Goal: Task Accomplishment & Management: Manage account settings

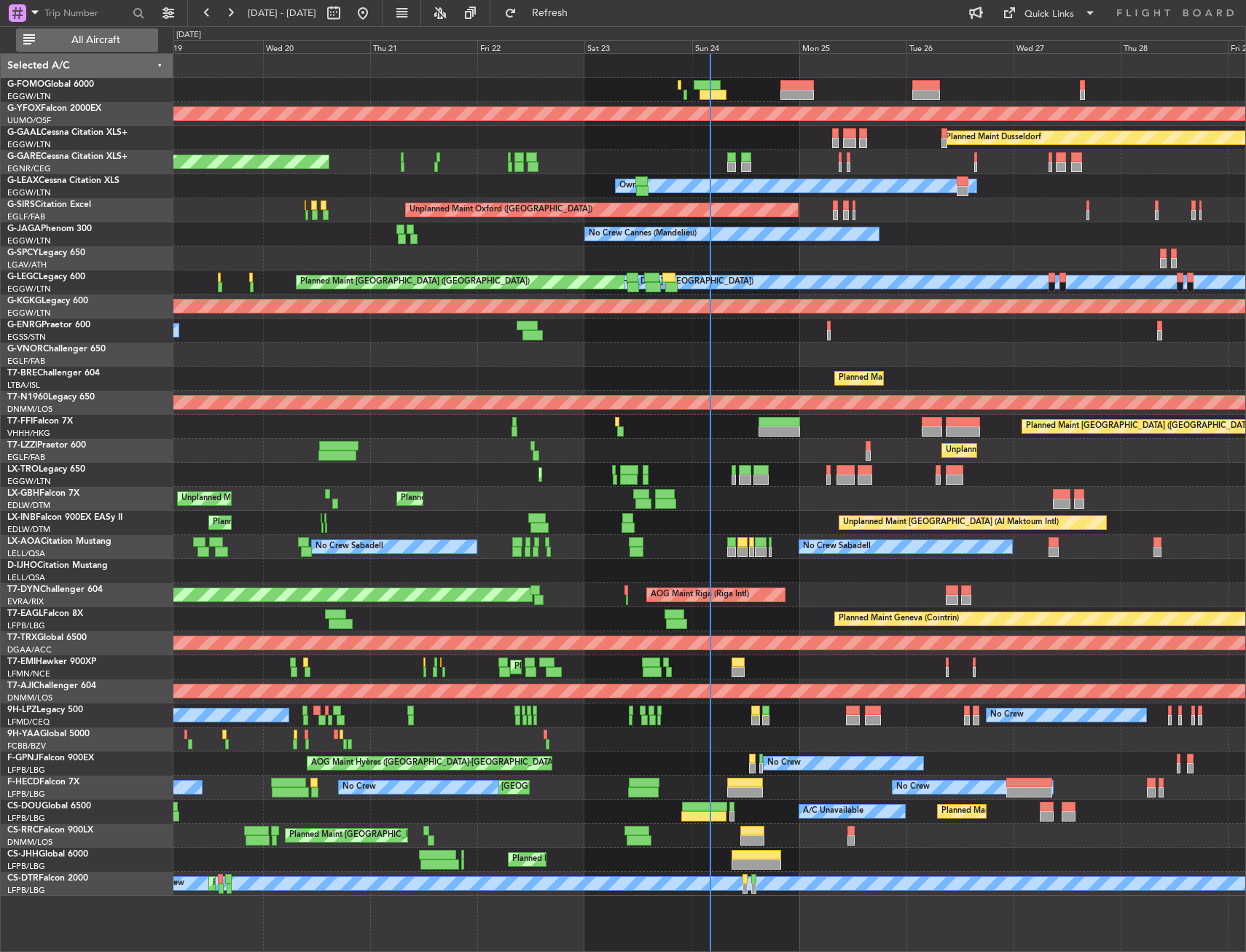
click at [111, 42] on span "All Aircraft" at bounding box center [96, 39] width 116 height 10
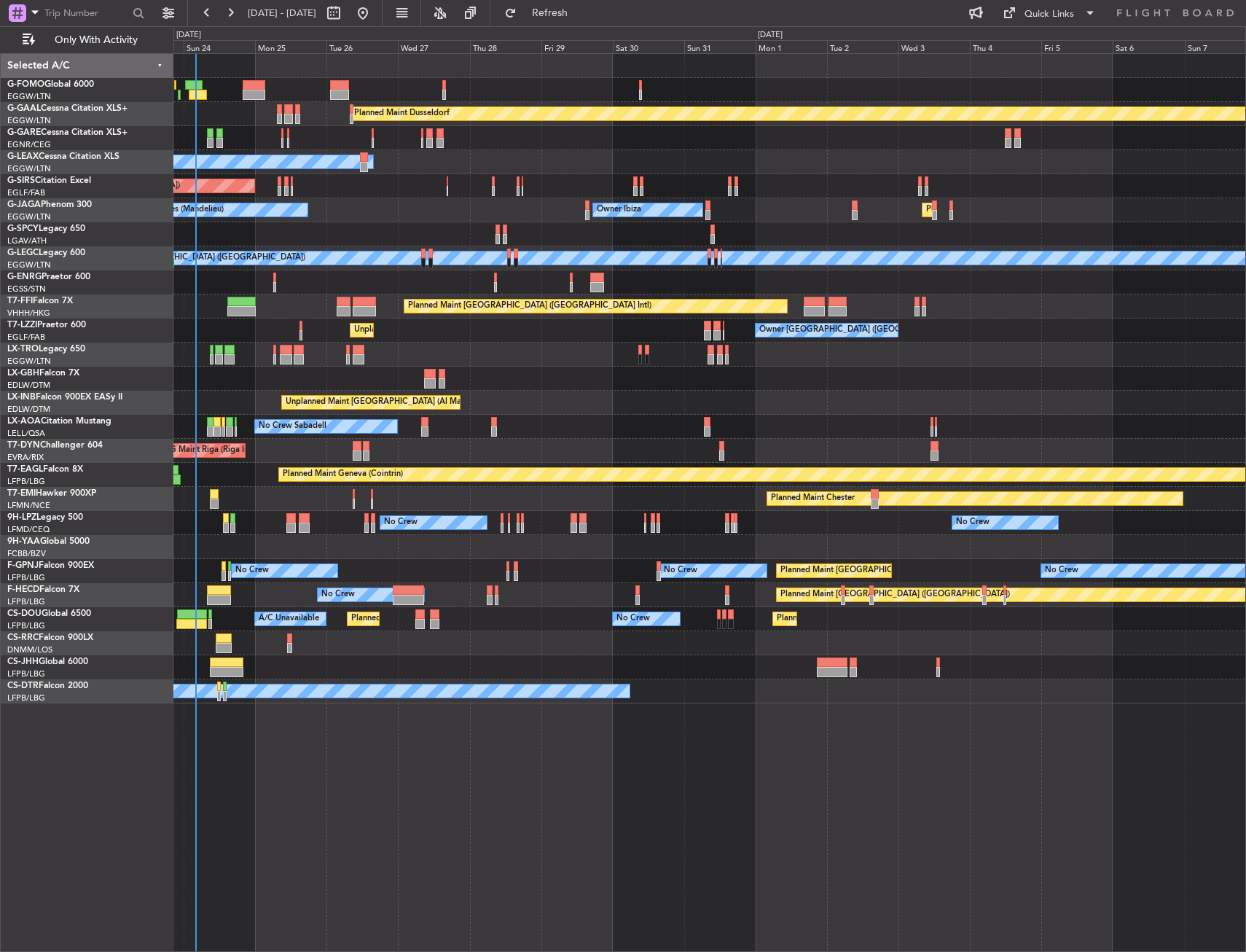
click at [327, 415] on div "Planned Maint Dusseldorf Unplanned Maint [PERSON_NAME] Owner Unplanned Maint [G…" at bounding box center [709, 379] width 1071 height 650
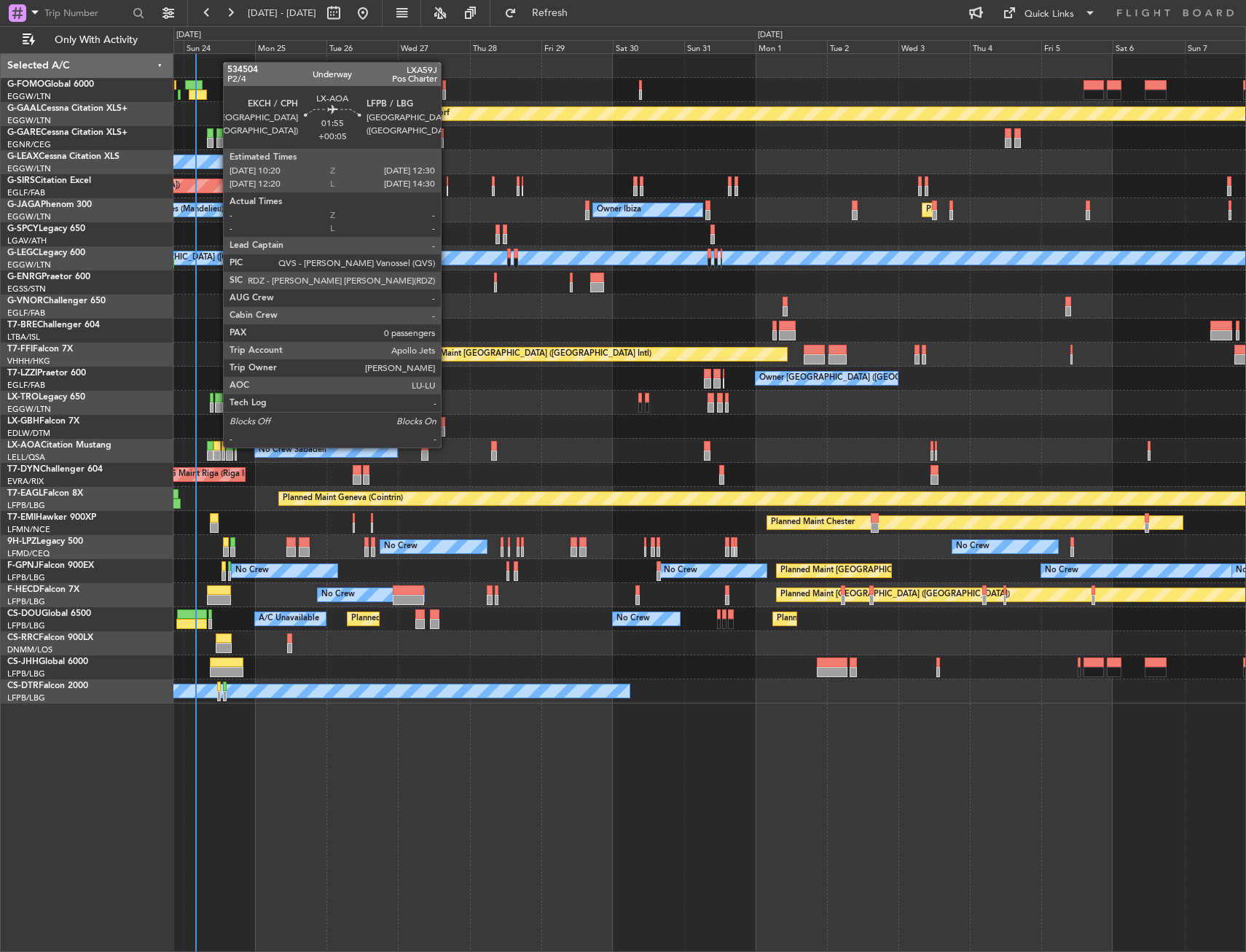
click at [216, 446] on div at bounding box center [217, 445] width 7 height 10
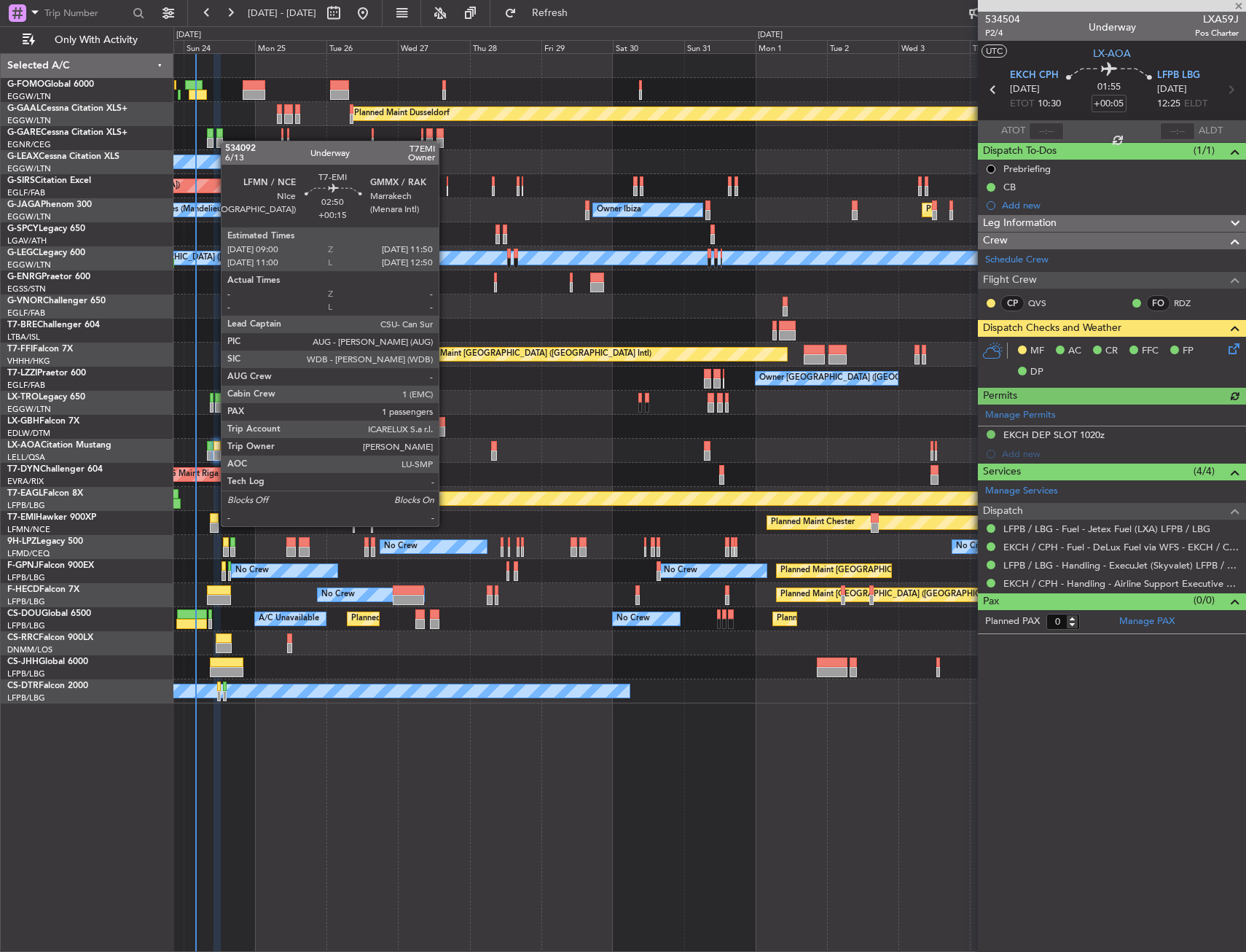
click at [214, 525] on div at bounding box center [214, 527] width 8 height 10
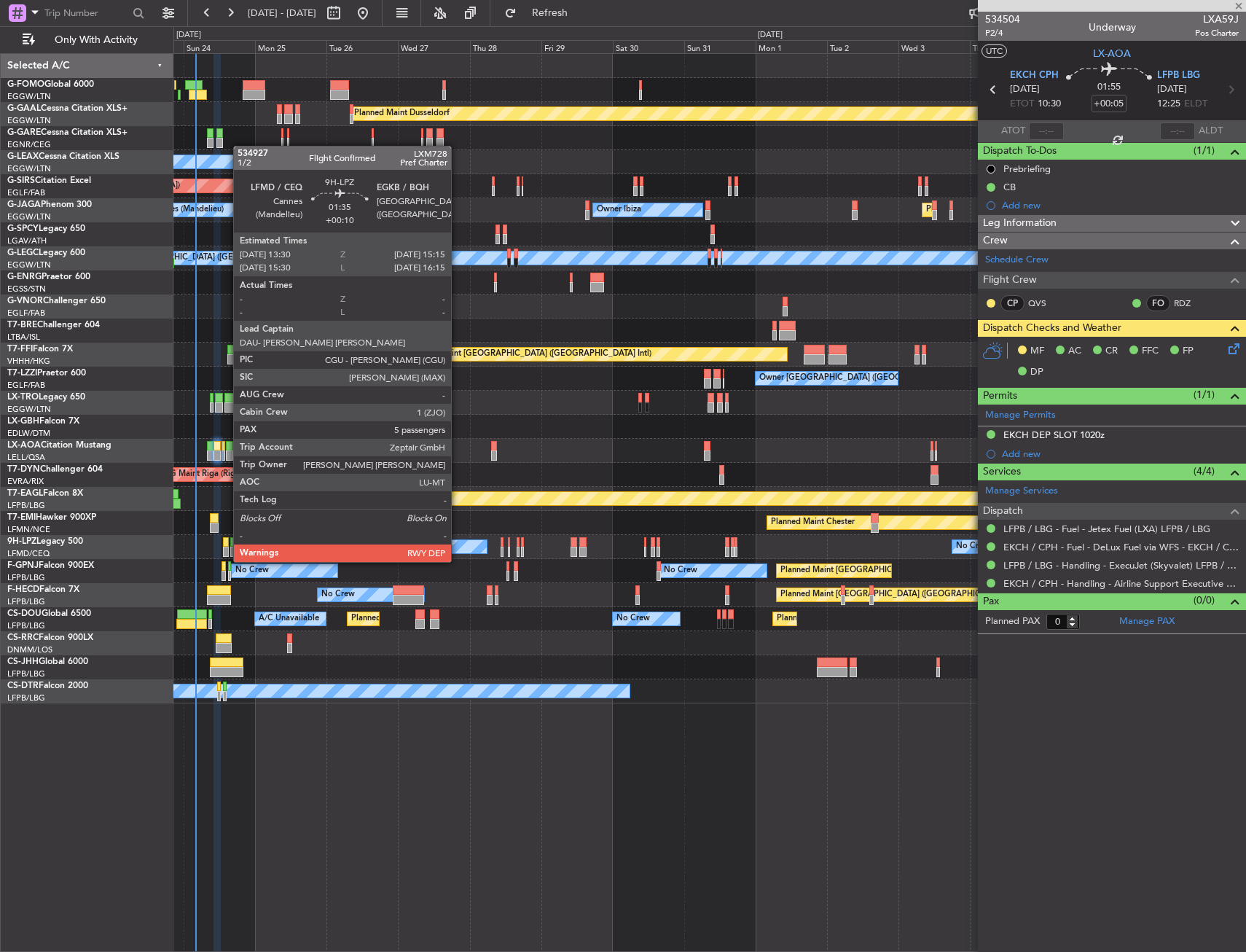
type input "+00:15"
type input "1"
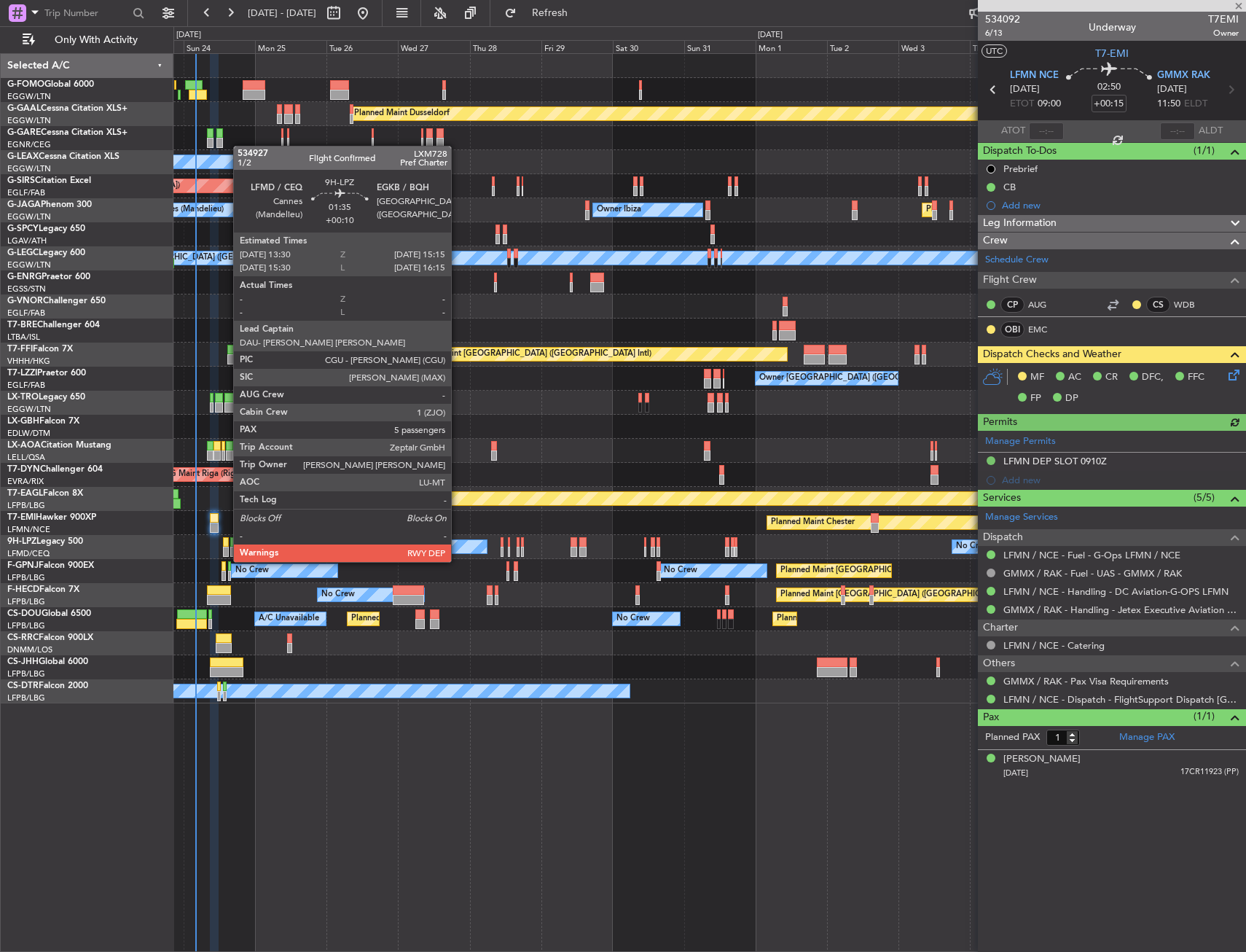
click at [226, 547] on div at bounding box center [226, 552] width 6 height 10
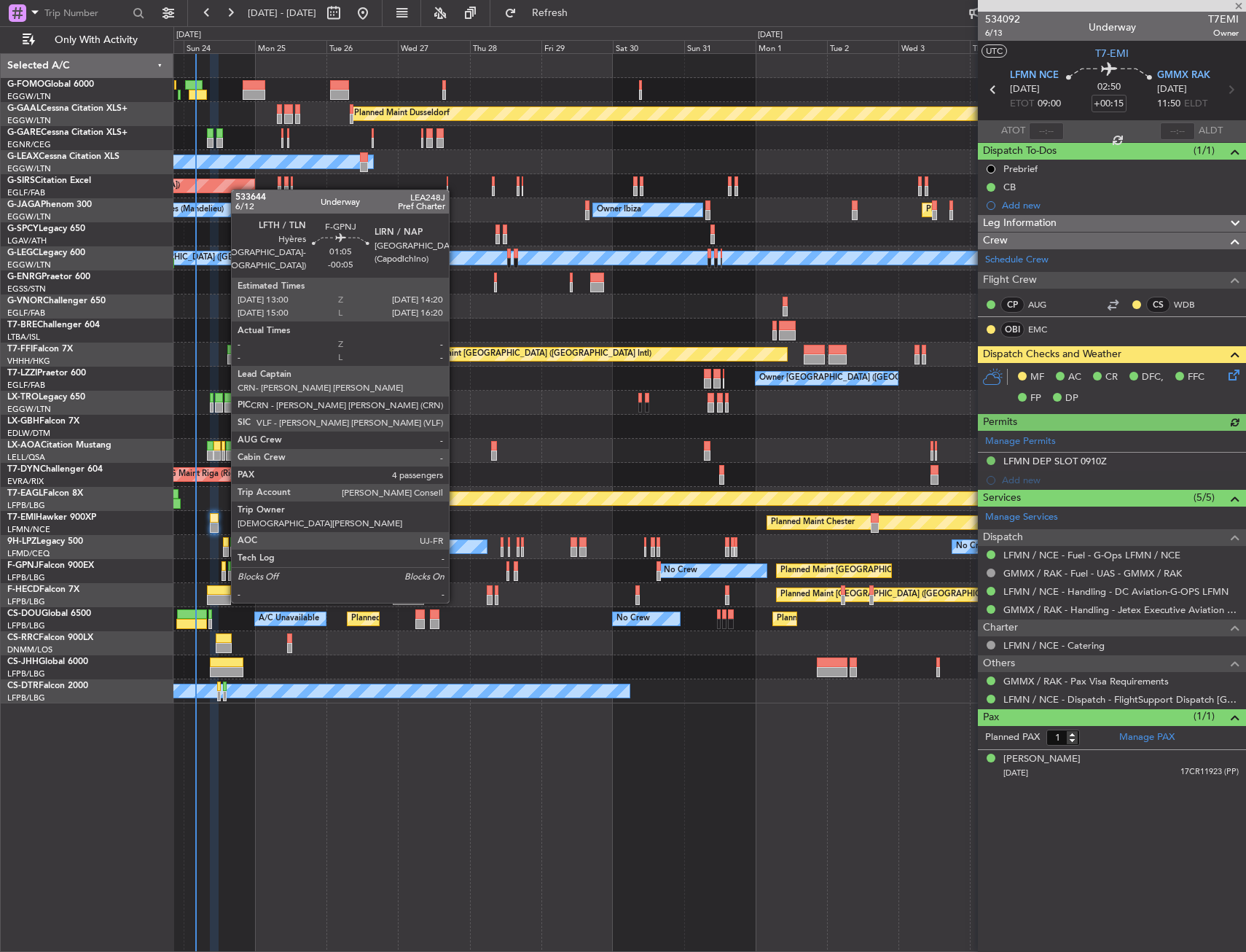
type input "+00:10"
type input "5"
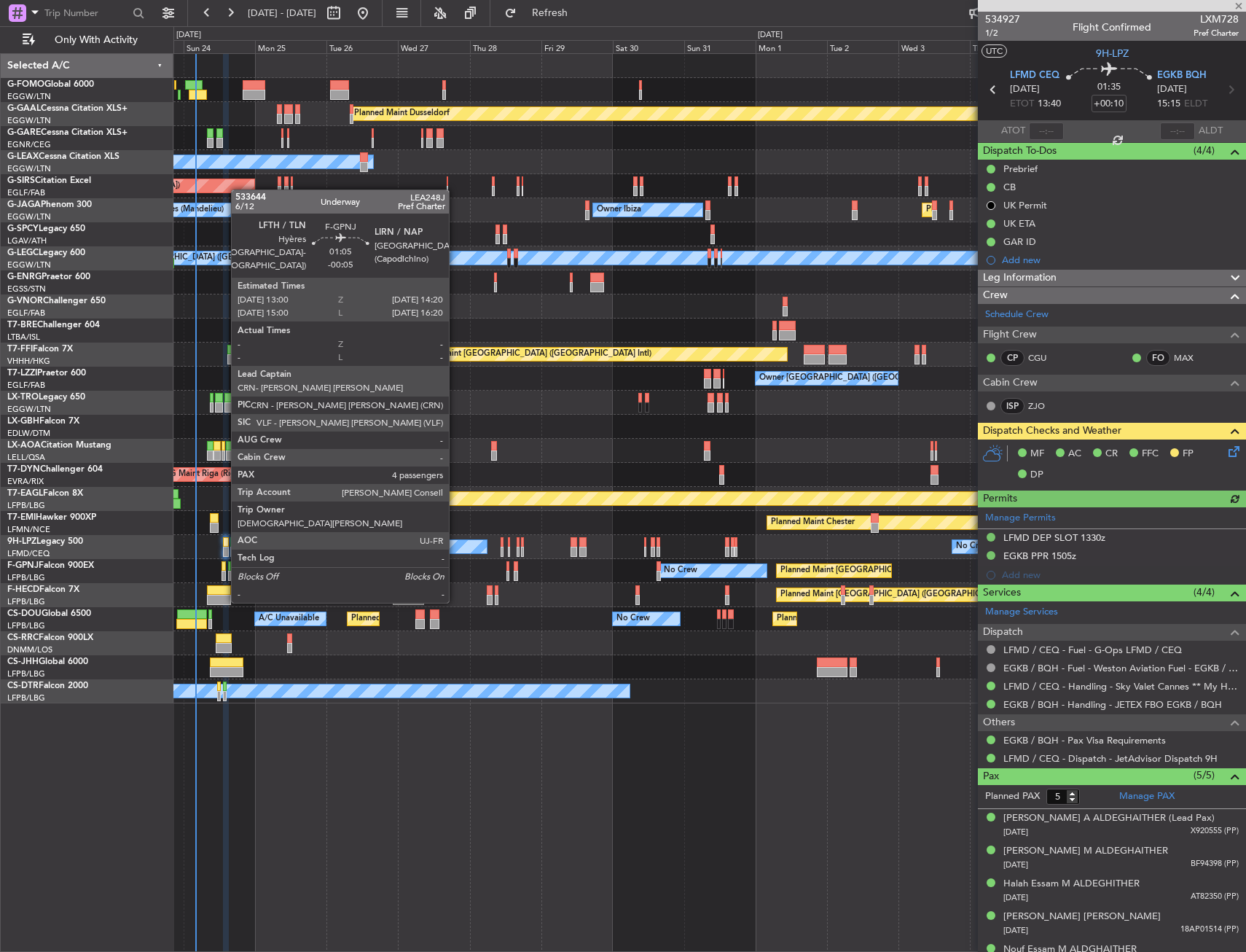
click at [224, 573] on div at bounding box center [223, 575] width 5 height 10
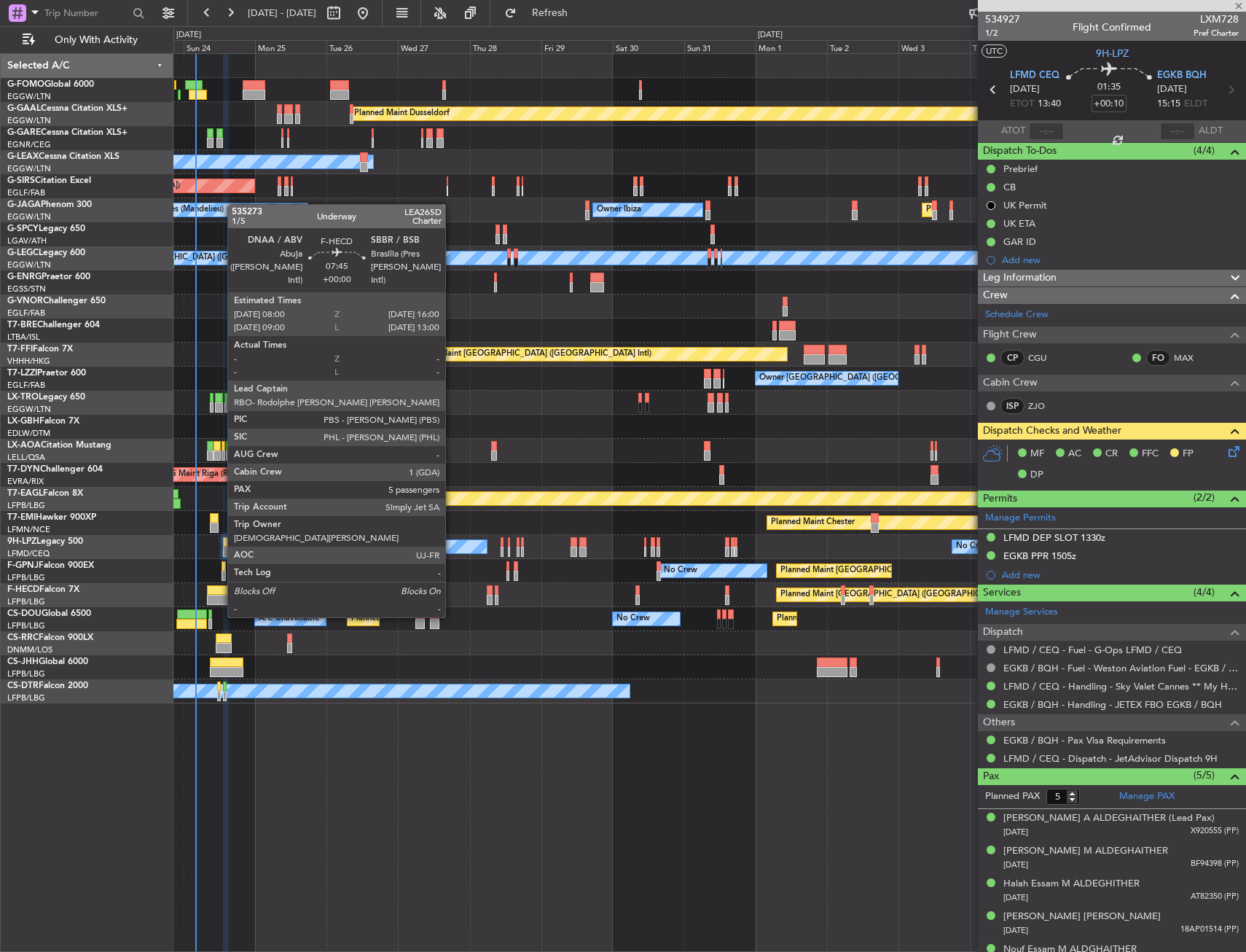
type input "-00:05"
type input "4"
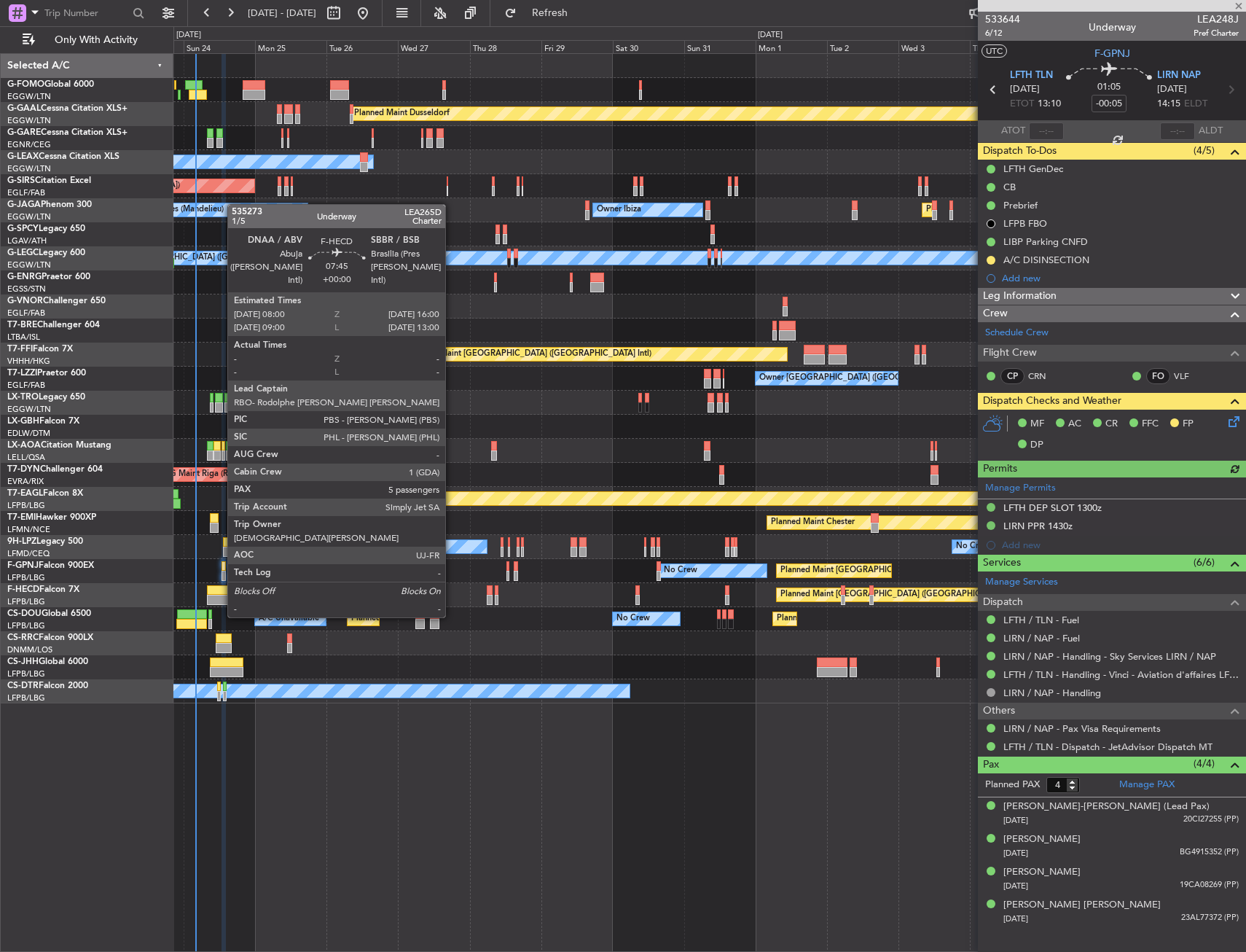
click at [220, 590] on div at bounding box center [219, 590] width 24 height 10
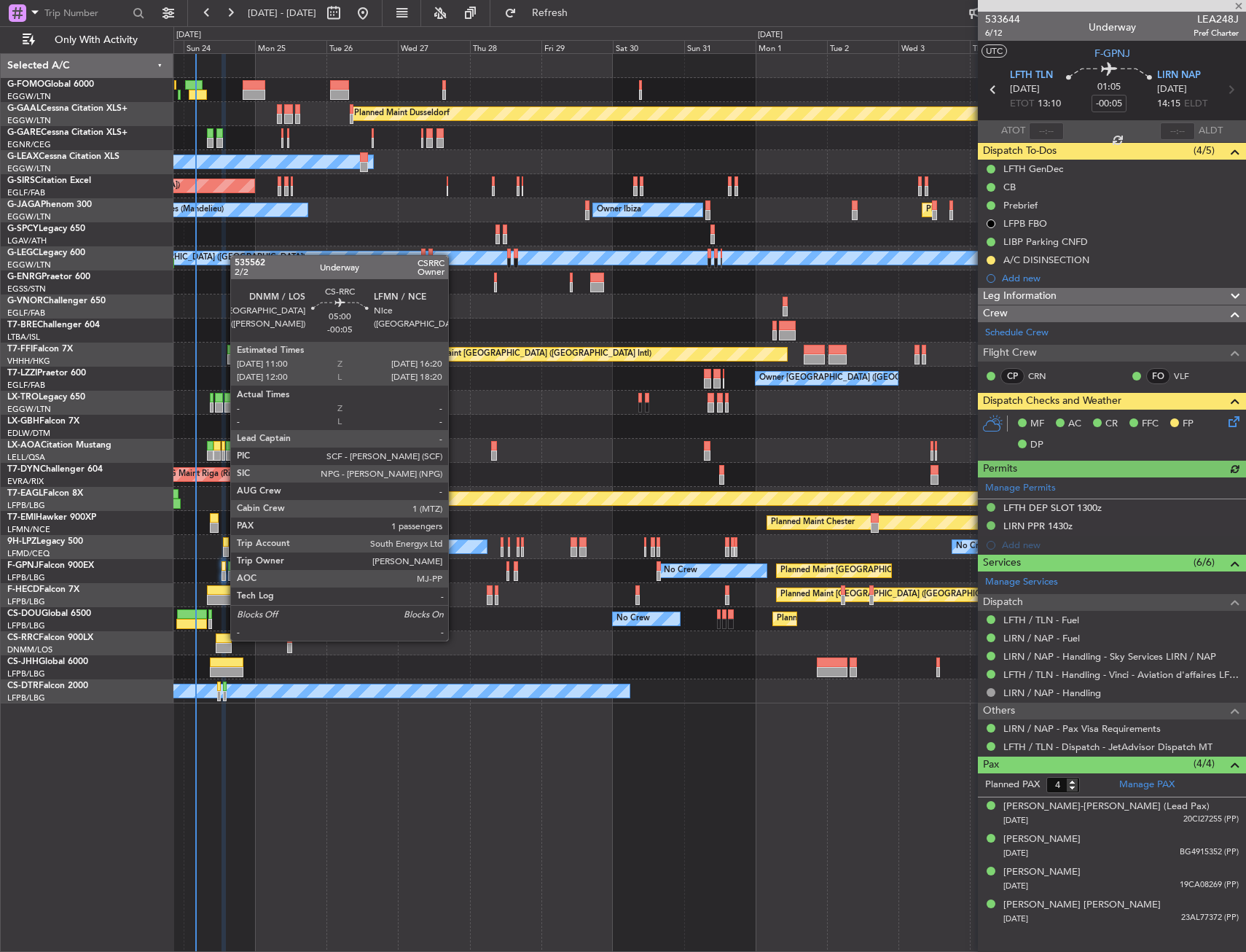
type input "5"
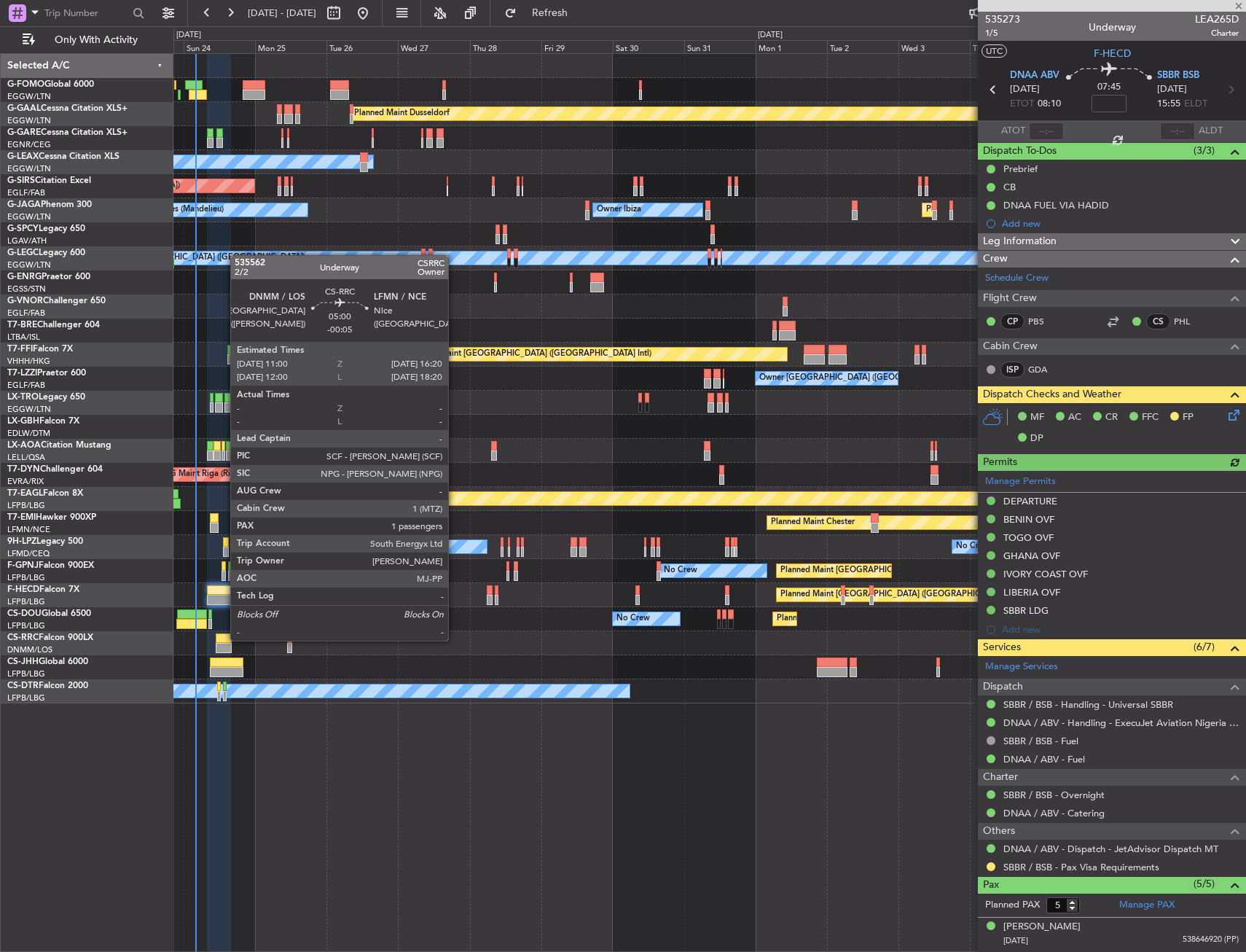
click at [223, 639] on div at bounding box center [223, 637] width 16 height 10
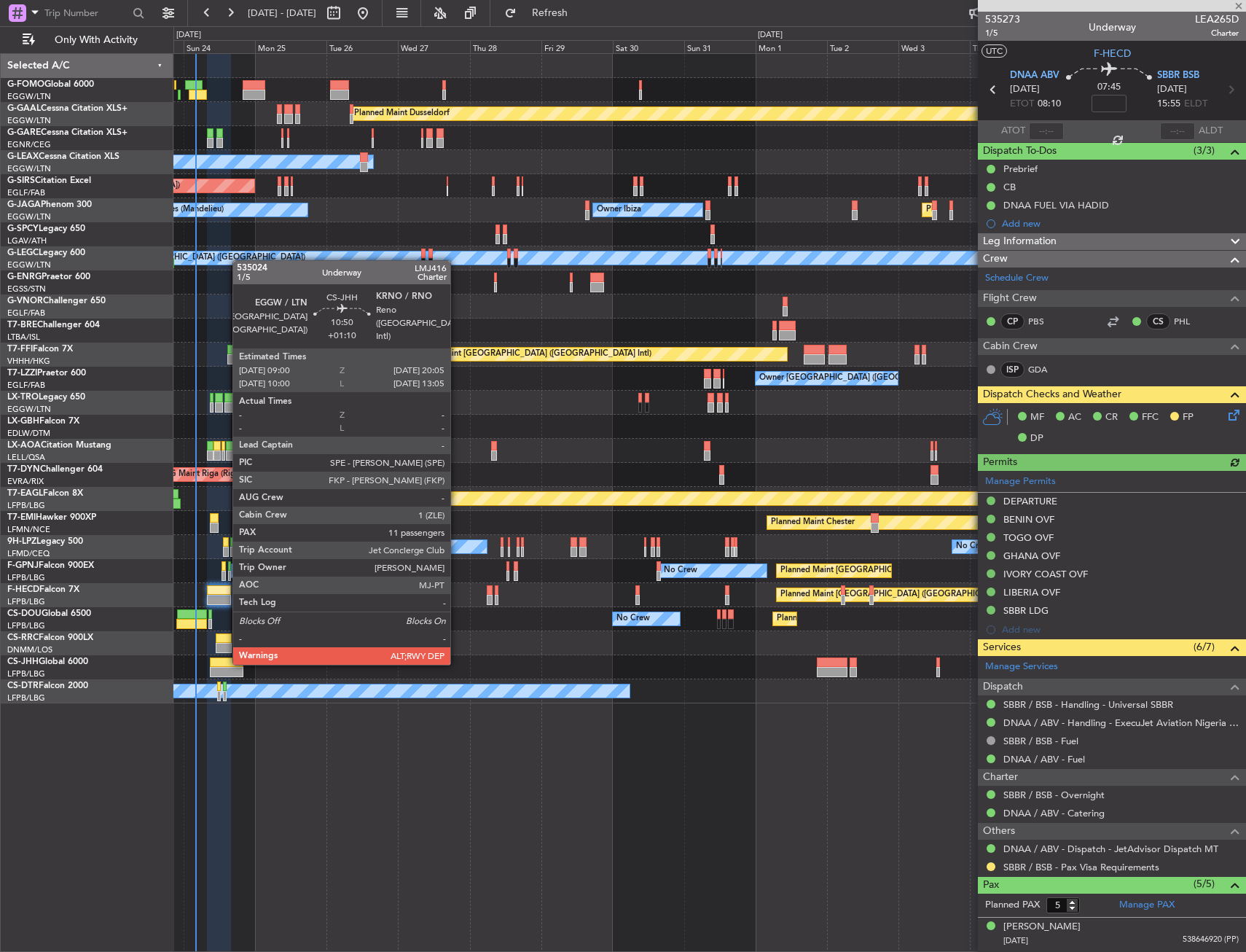
type input "-00:05"
type input "1"
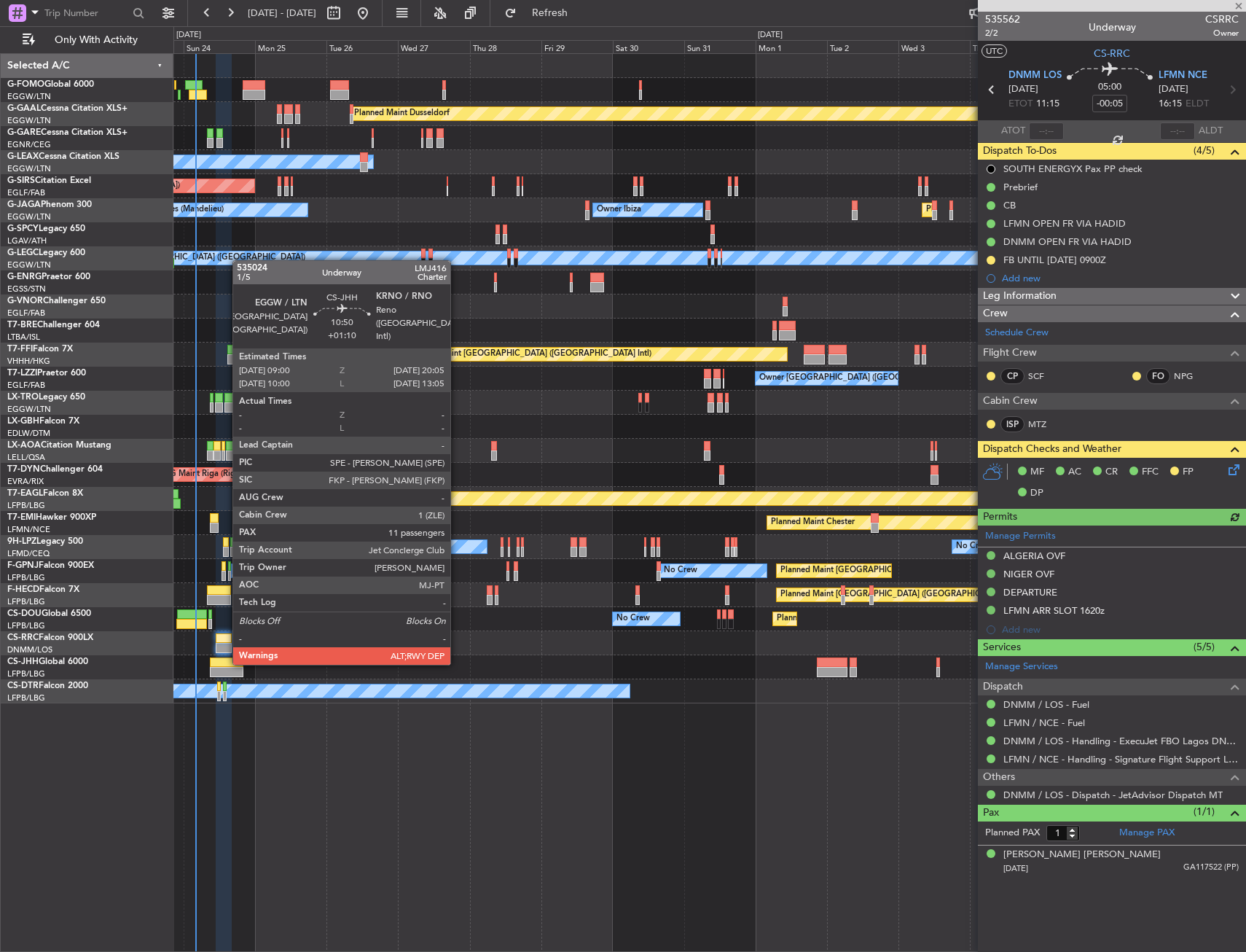
click at [225, 663] on div at bounding box center [227, 662] width 34 height 10
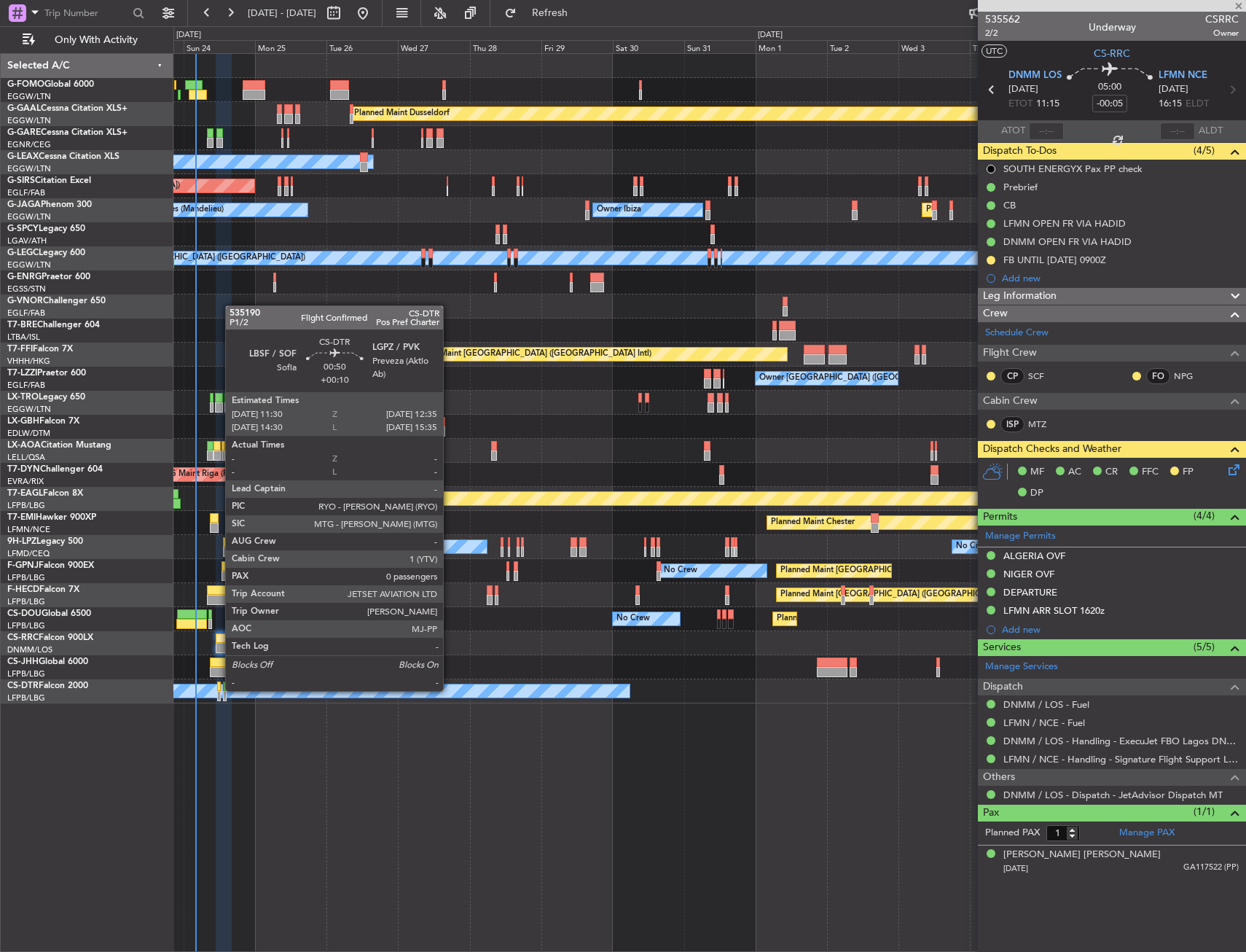
type input "+01:10"
type input "11"
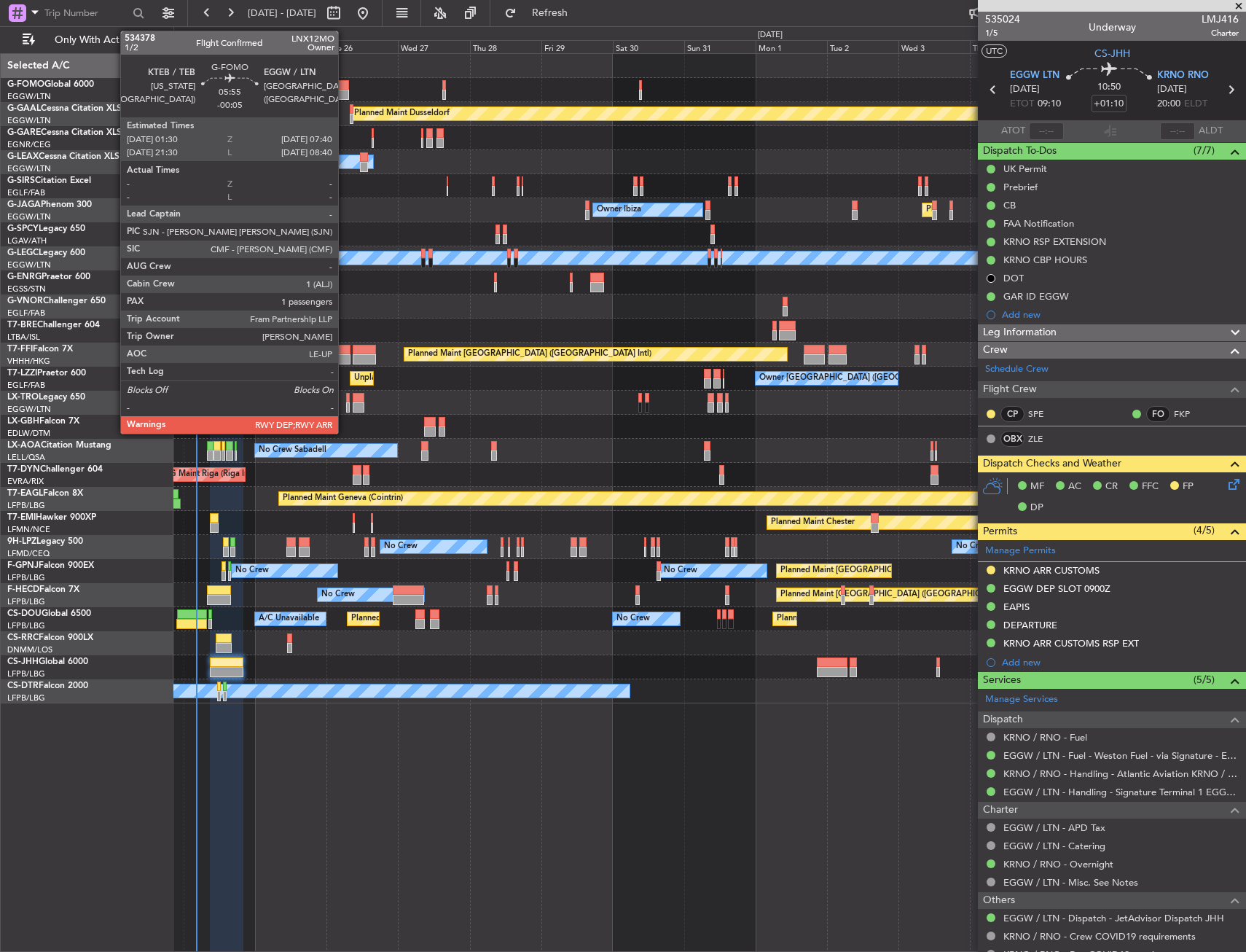
click at [344, 84] on div at bounding box center [340, 85] width 19 height 10
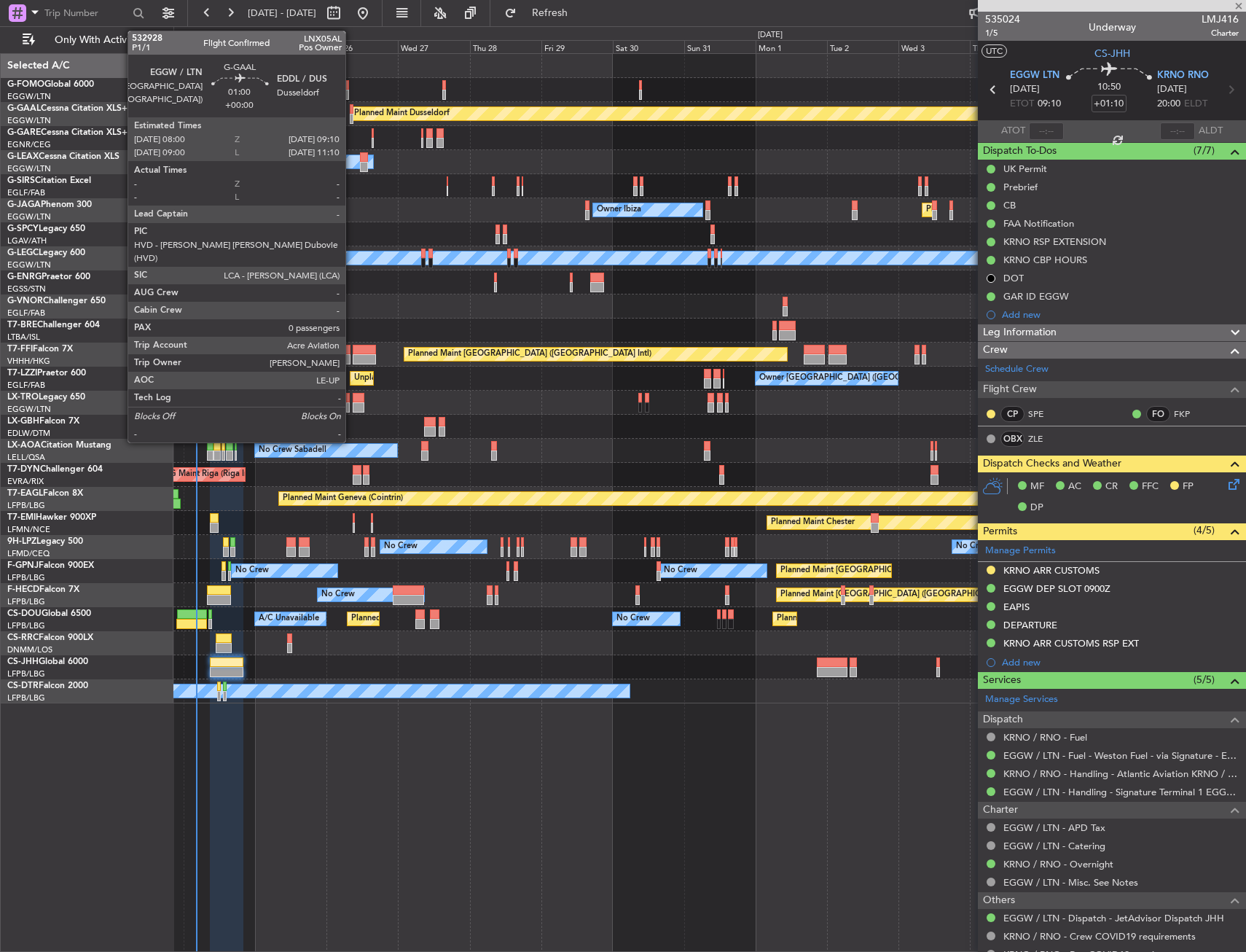
type input "-00:05"
type input "1"
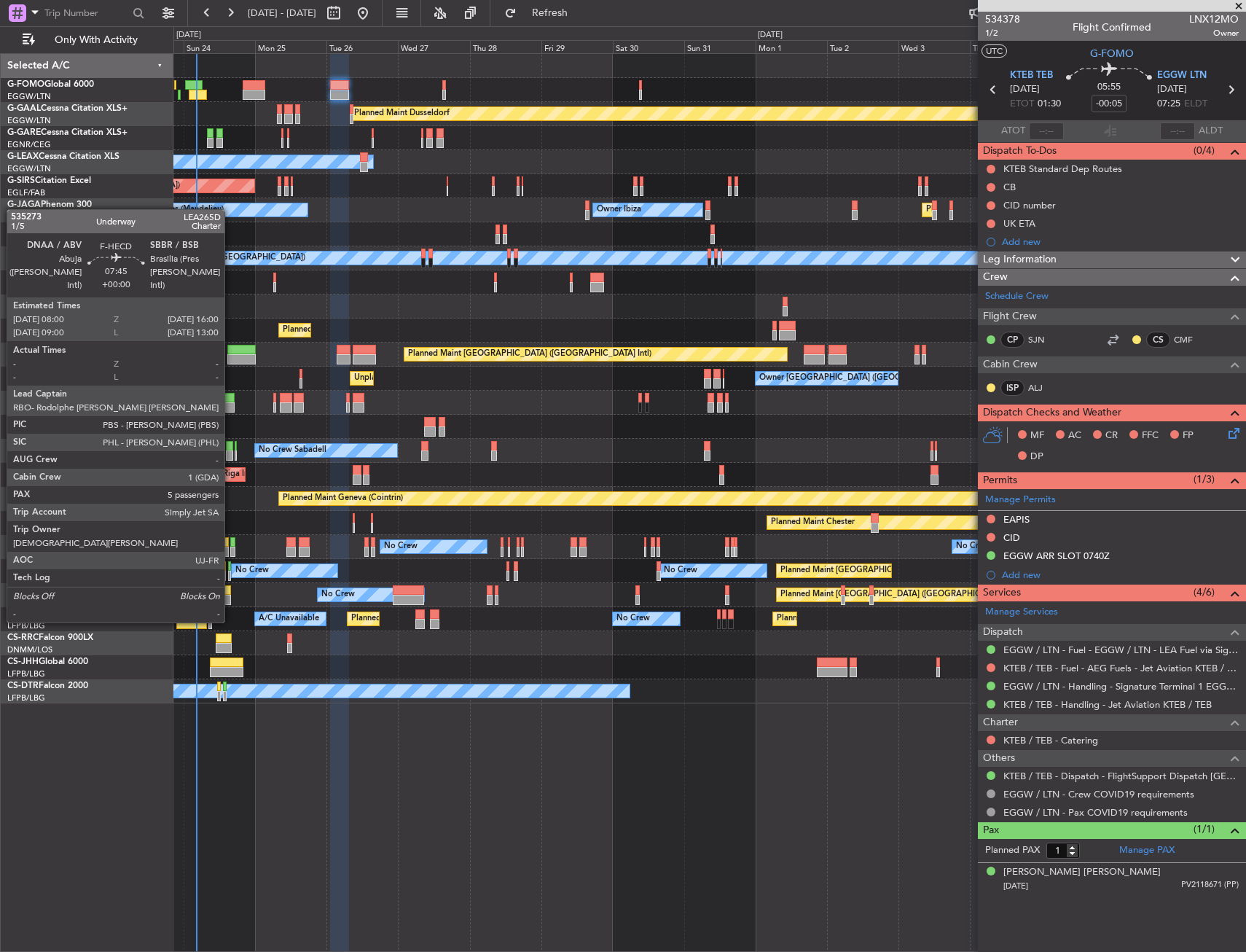
click at [231, 595] on div at bounding box center [219, 599] width 24 height 10
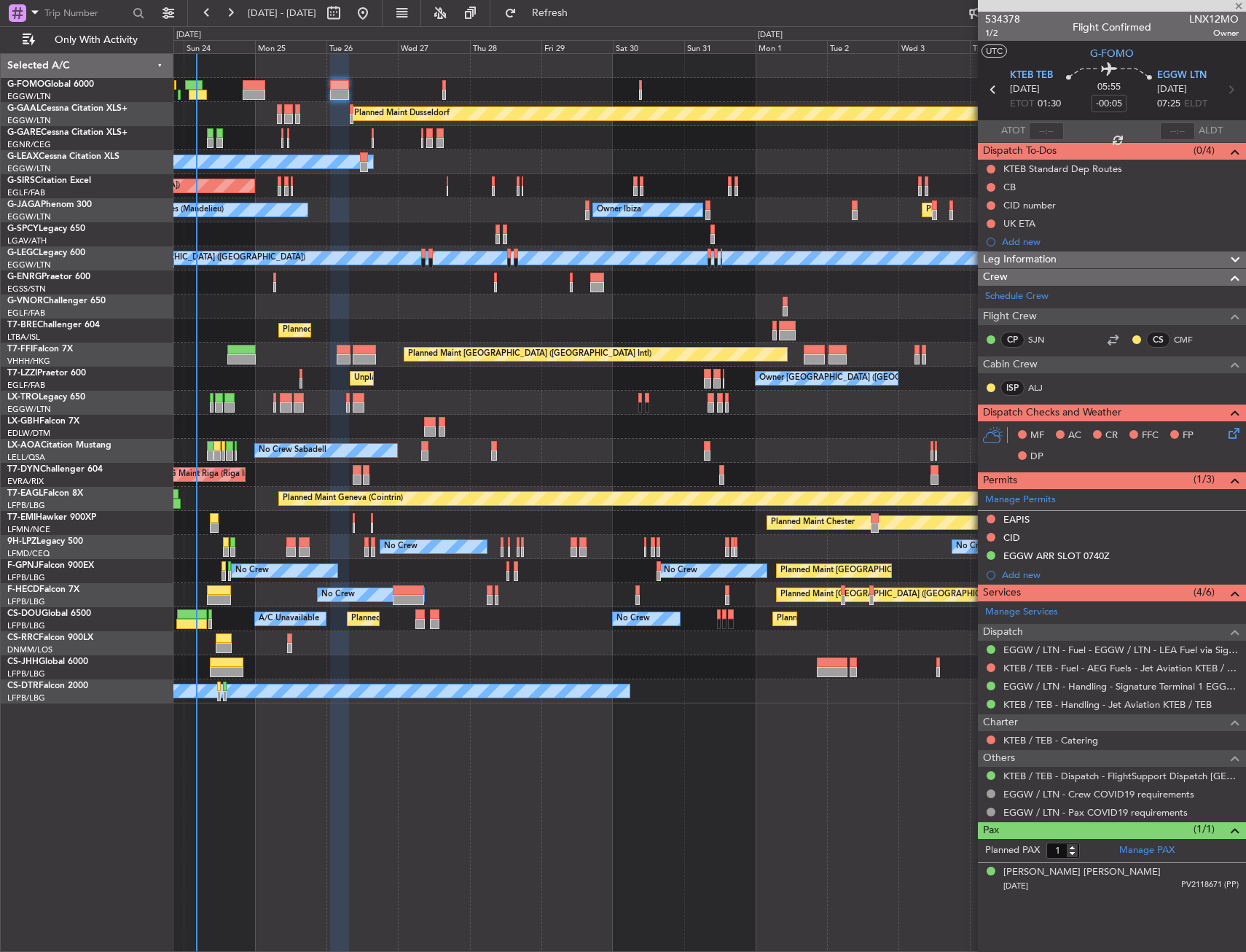
type input "5"
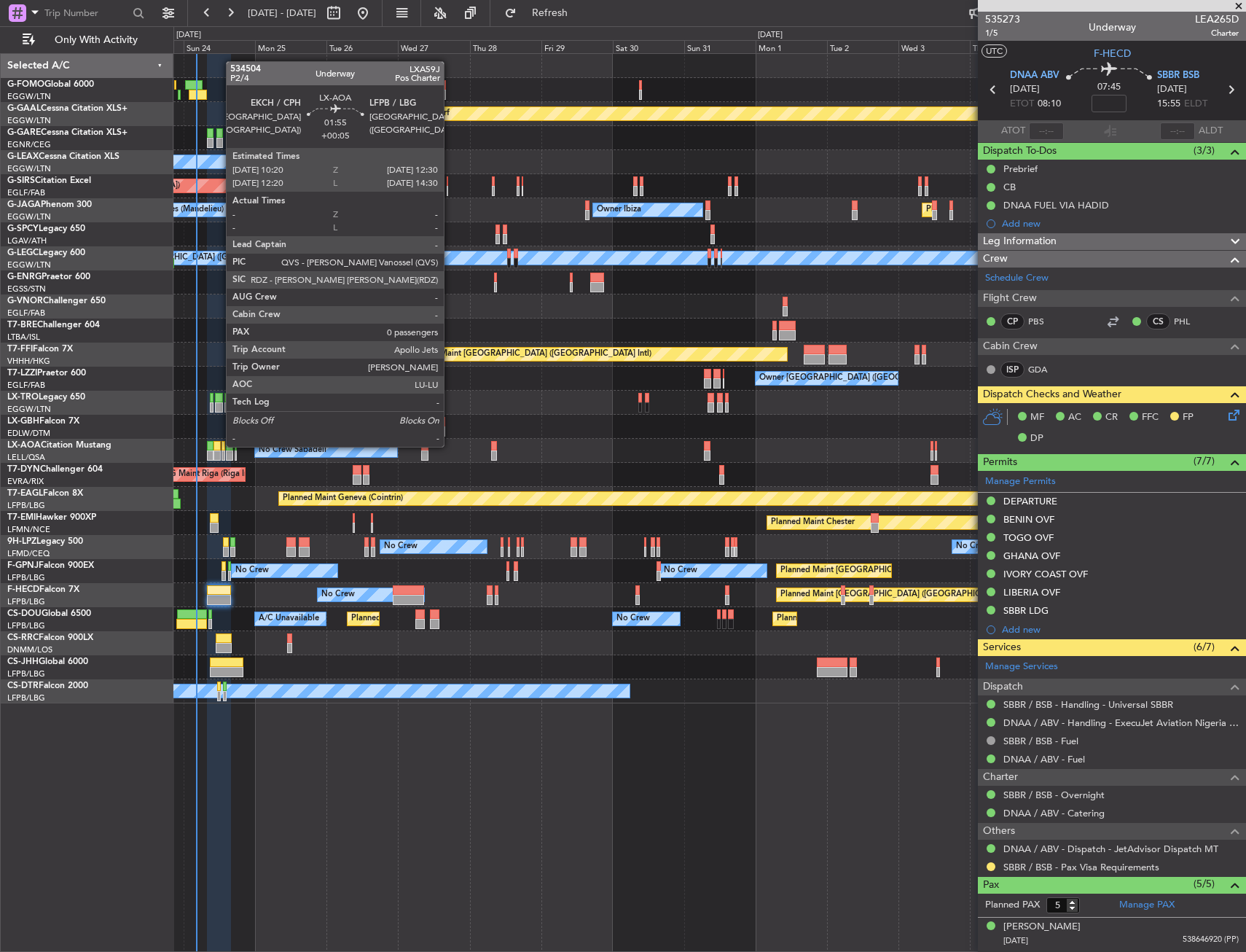
click at [218, 445] on div at bounding box center [217, 445] width 7 height 10
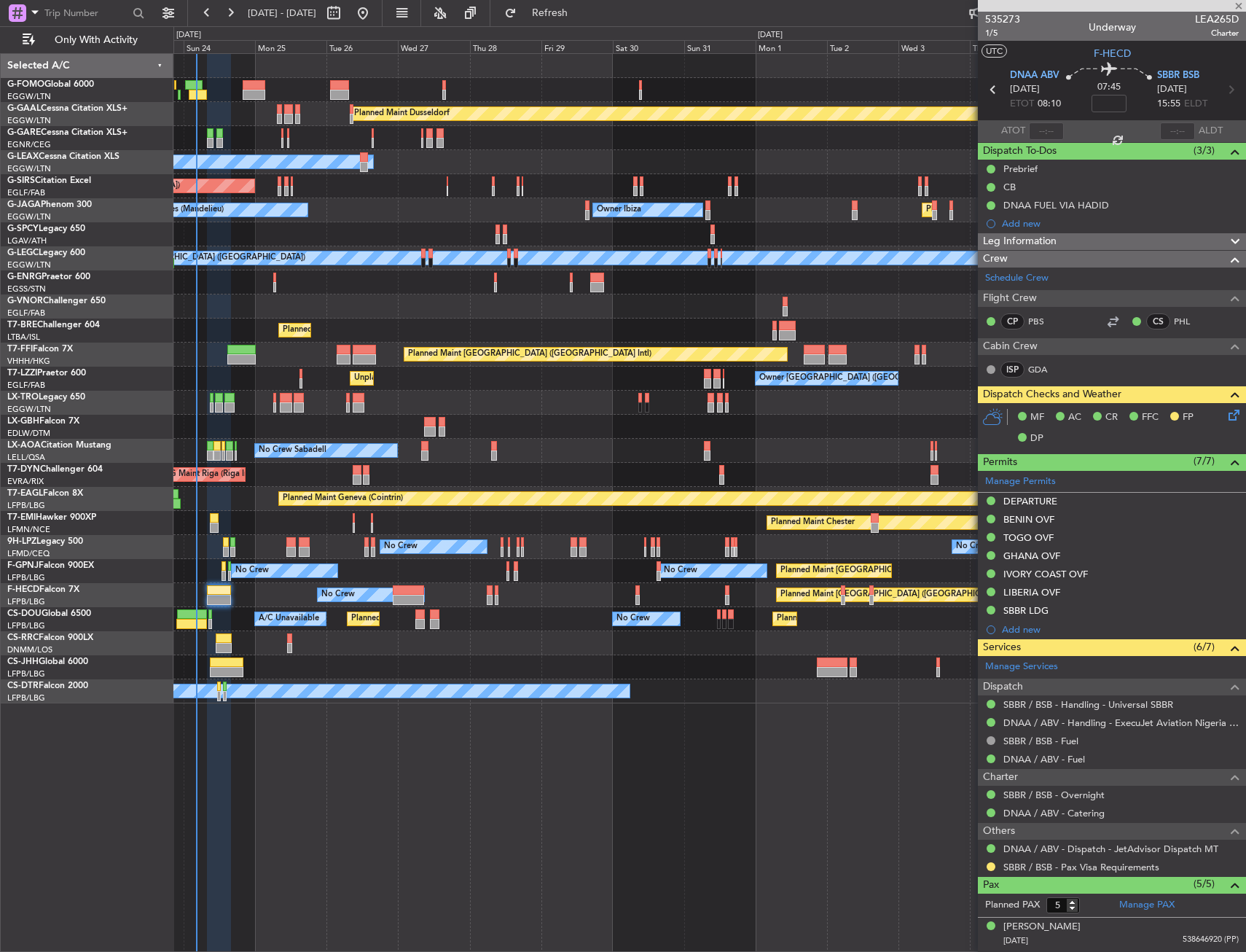
type input "+00:05"
type input "0"
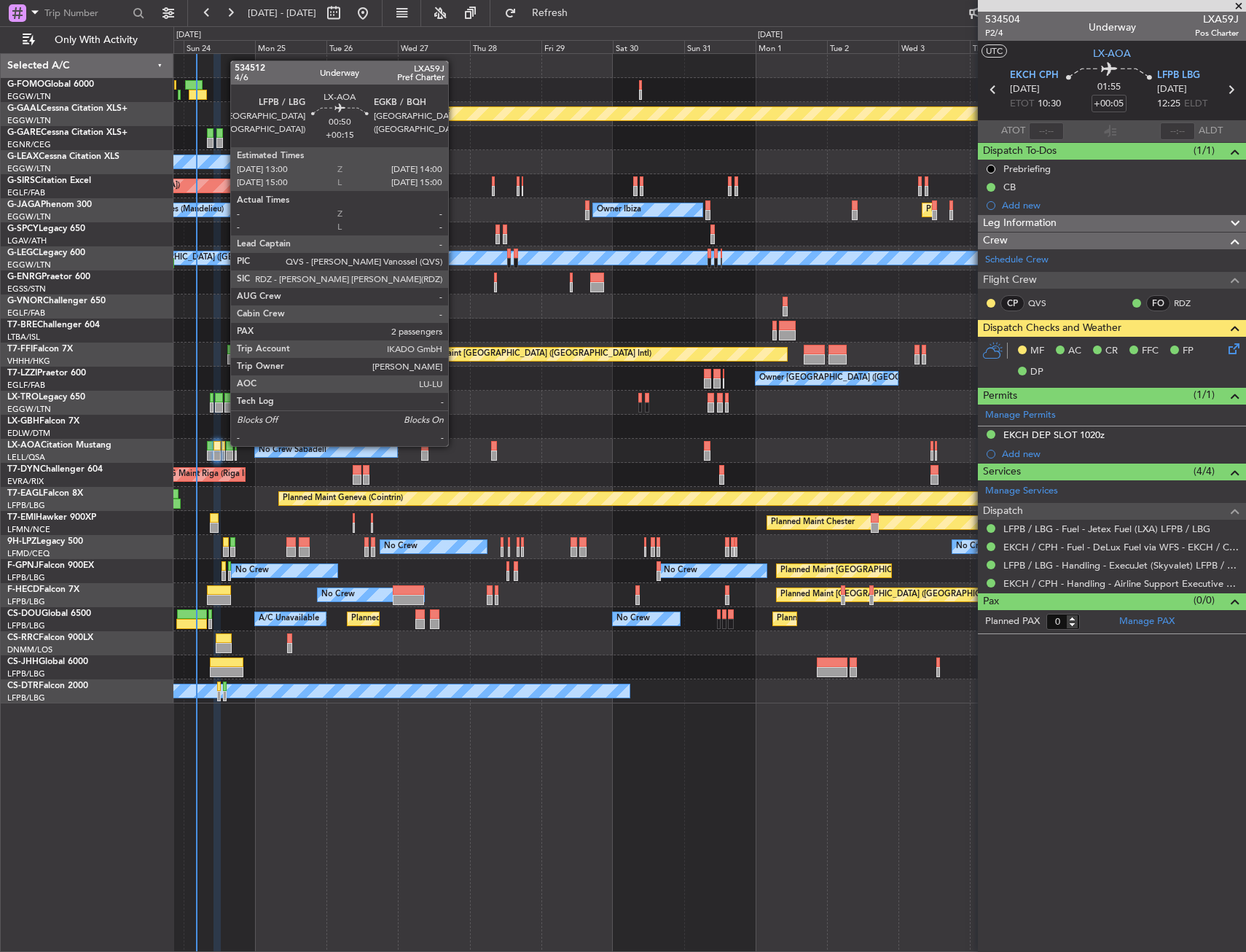
click at [223, 444] on div at bounding box center [223, 445] width 4 height 10
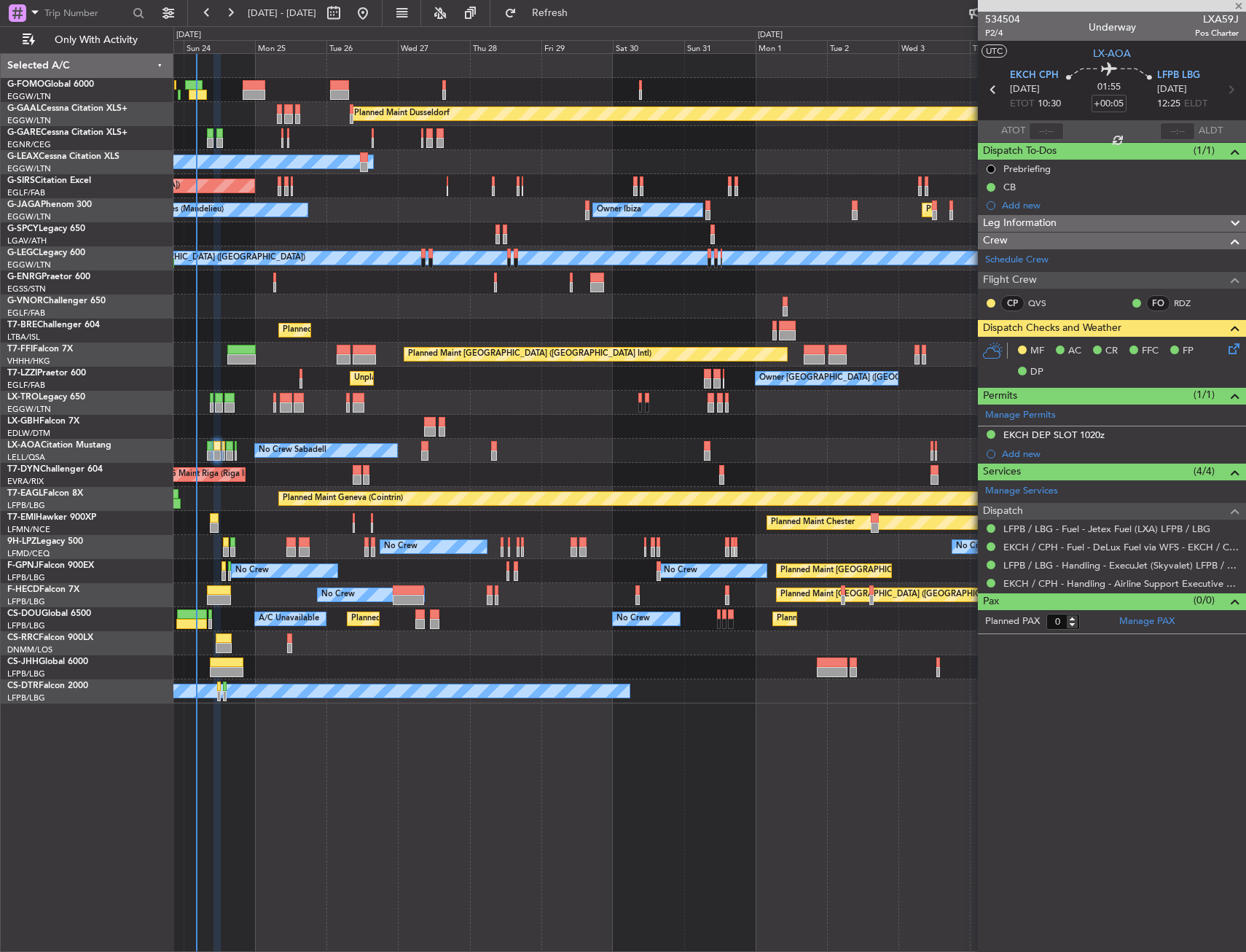
type input "+00:15"
type input "2"
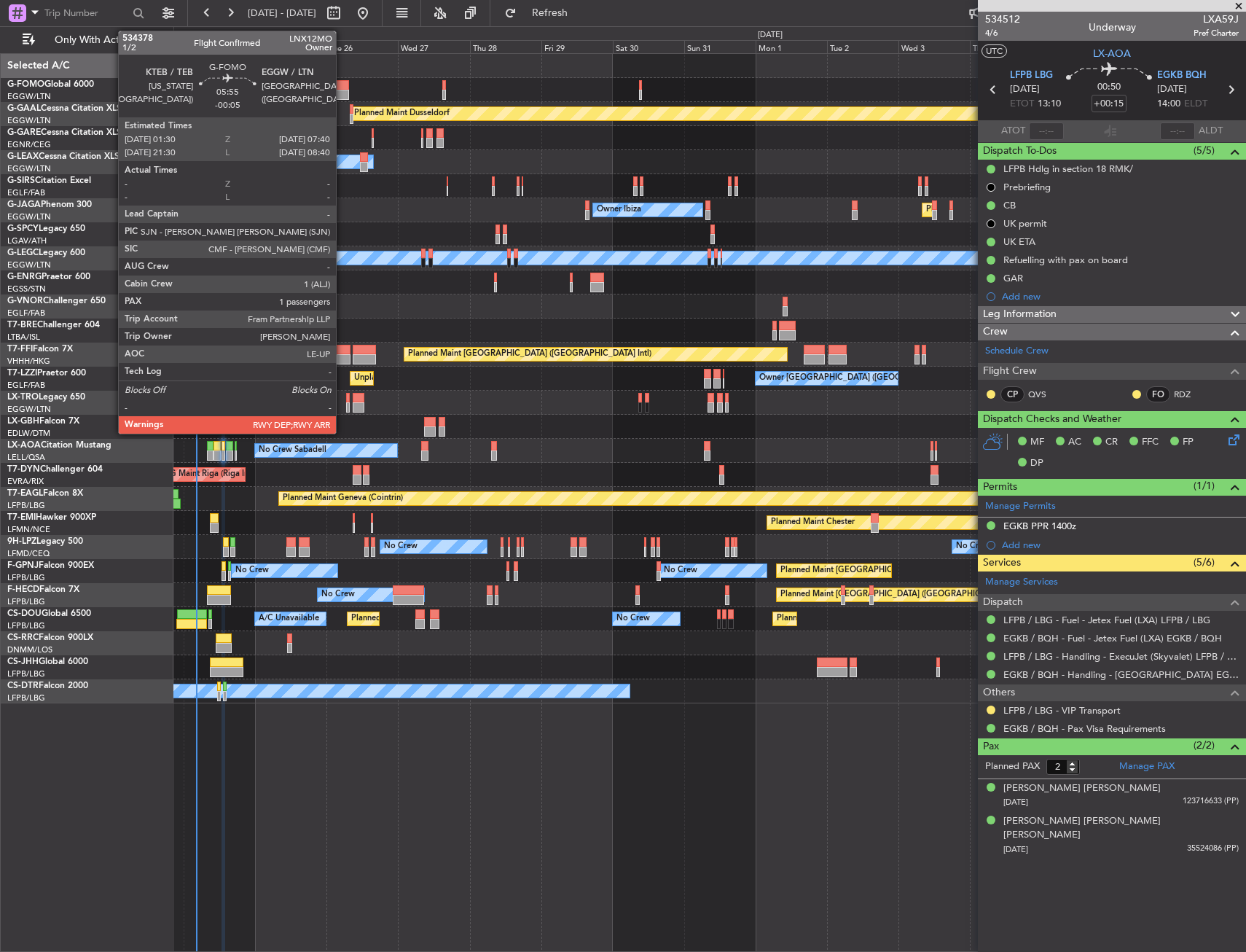
click at [343, 90] on div at bounding box center [340, 94] width 19 height 10
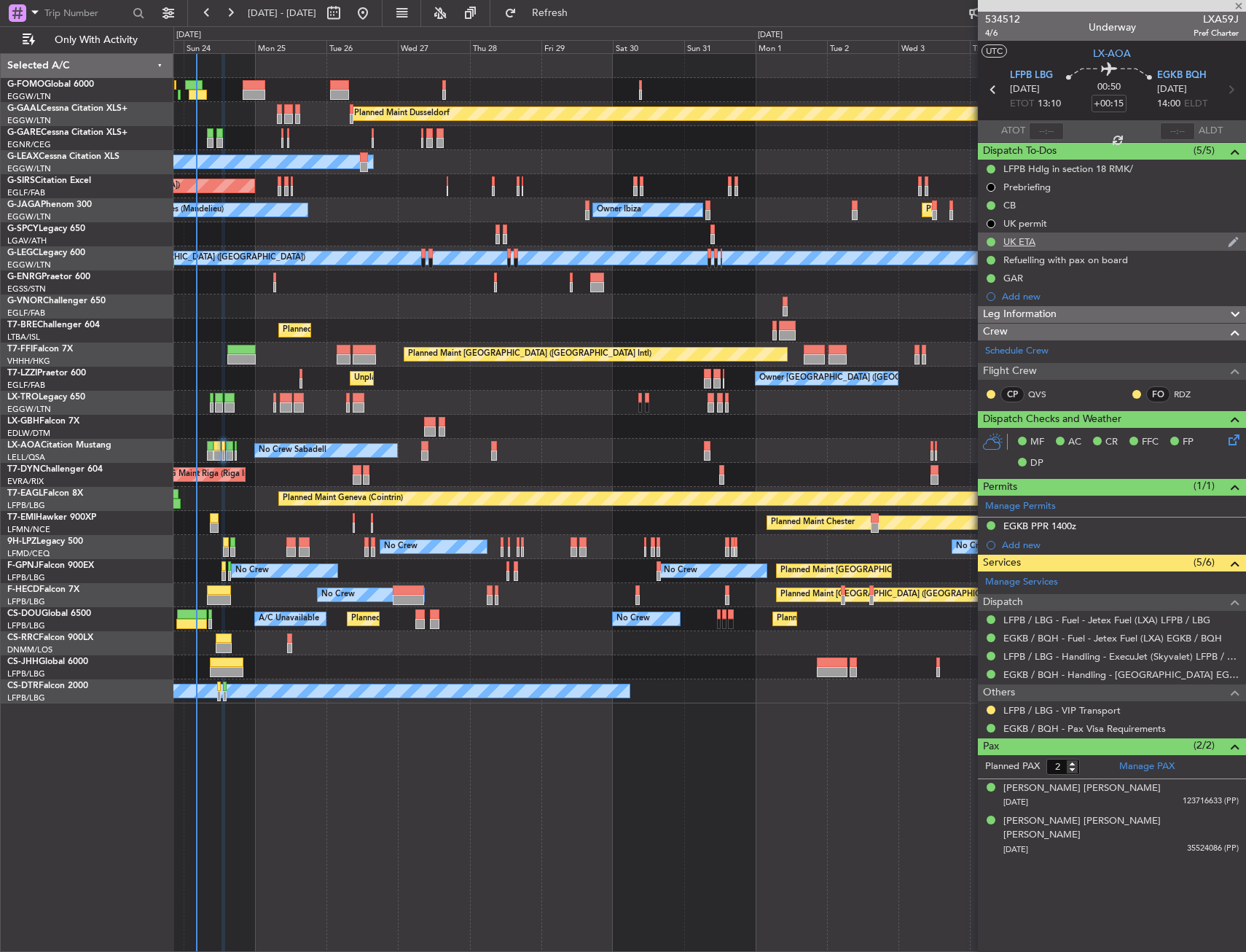
type input "-00:05"
type input "1"
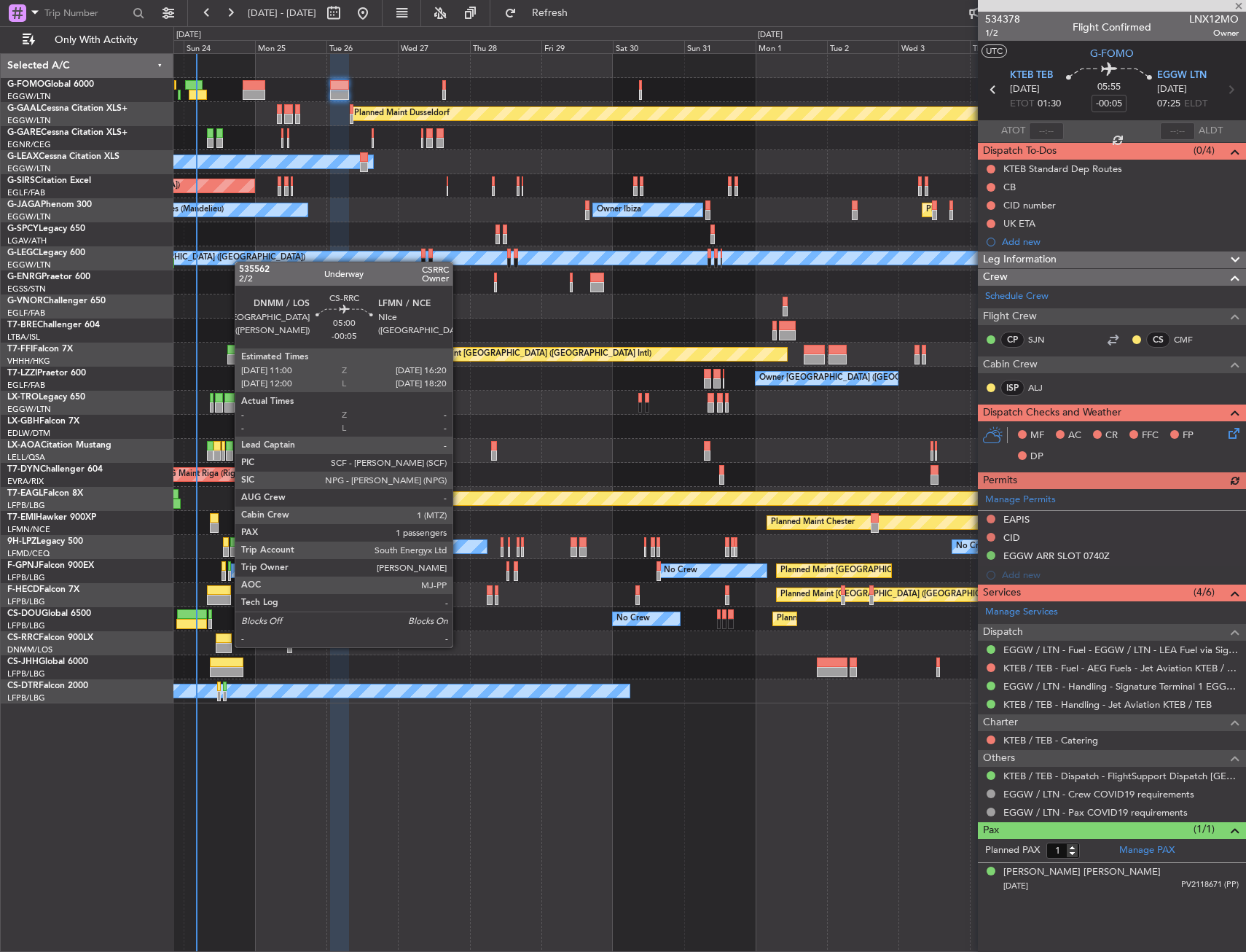
click at [227, 646] on div at bounding box center [223, 648] width 16 height 10
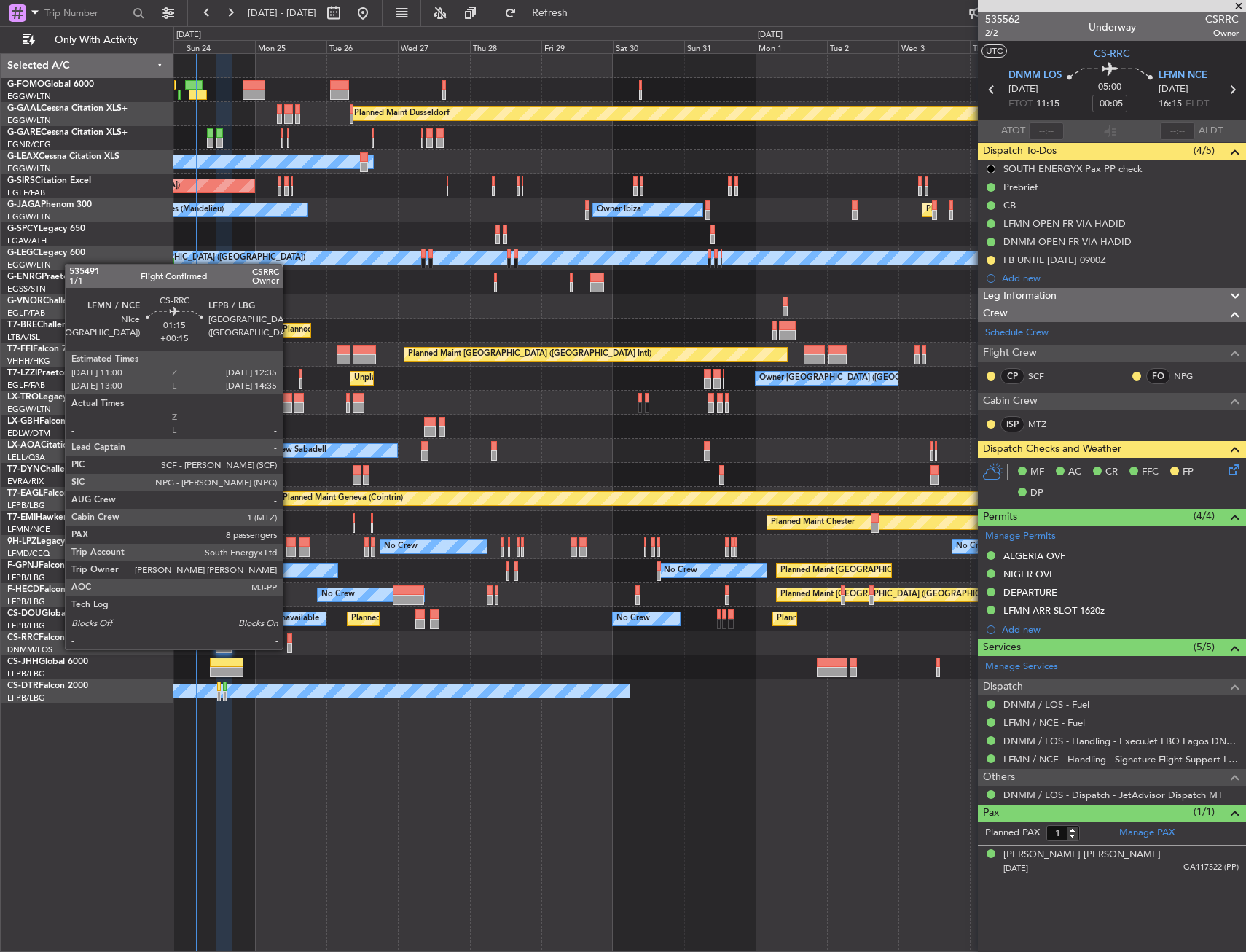
click at [289, 648] on div at bounding box center [289, 648] width 5 height 10
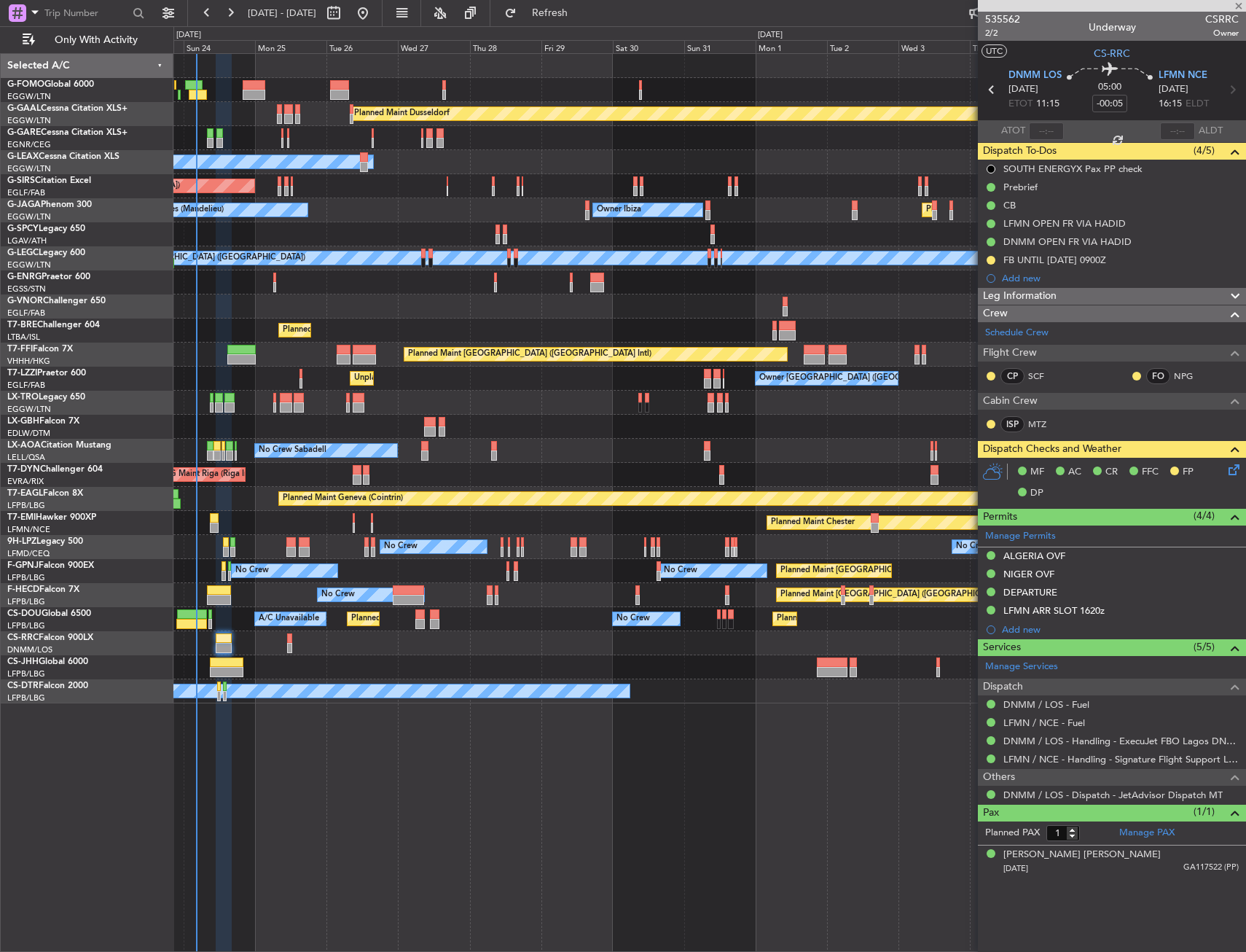
type input "+00:15"
type input "8"
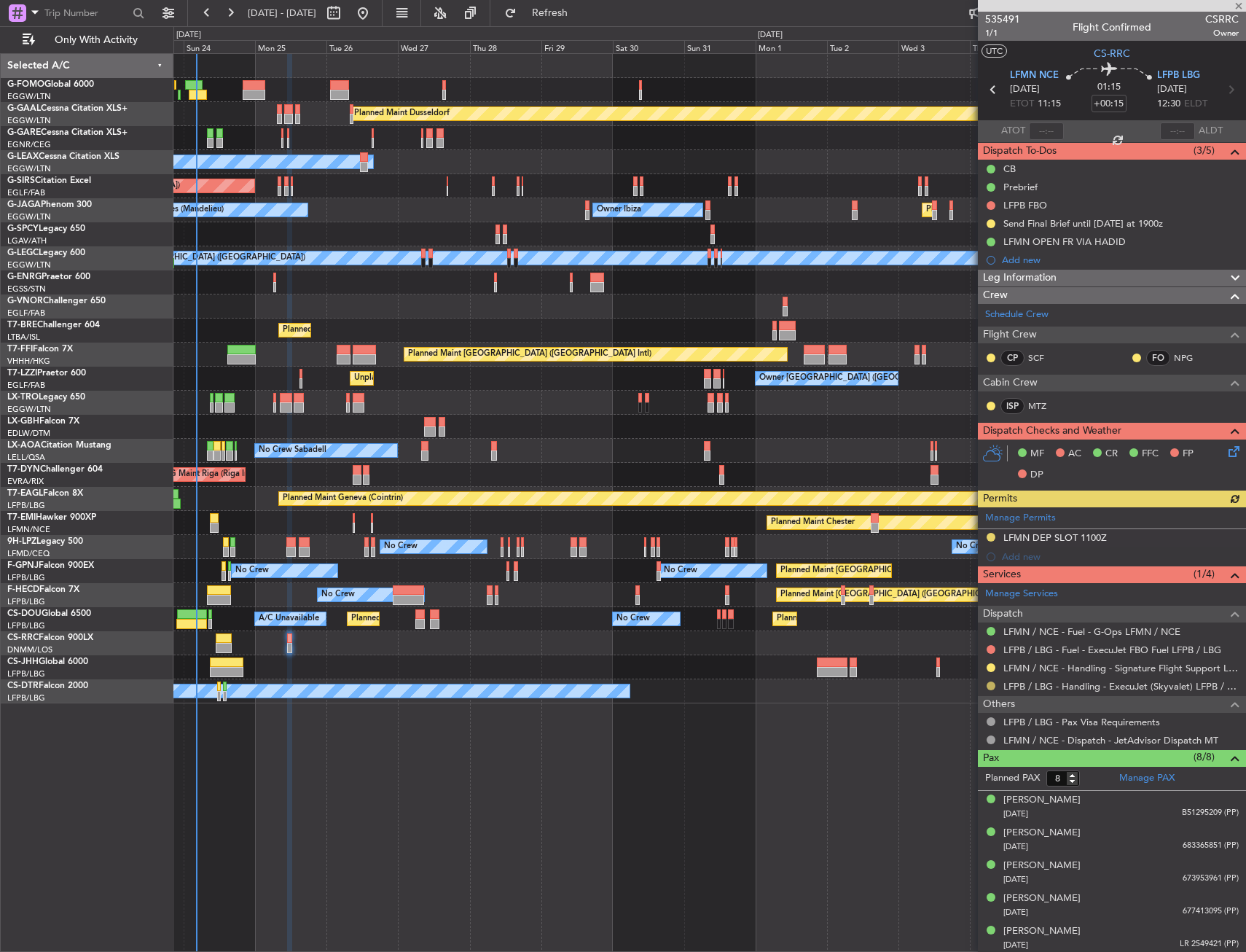
click at [989, 683] on button at bounding box center [990, 685] width 8 height 8
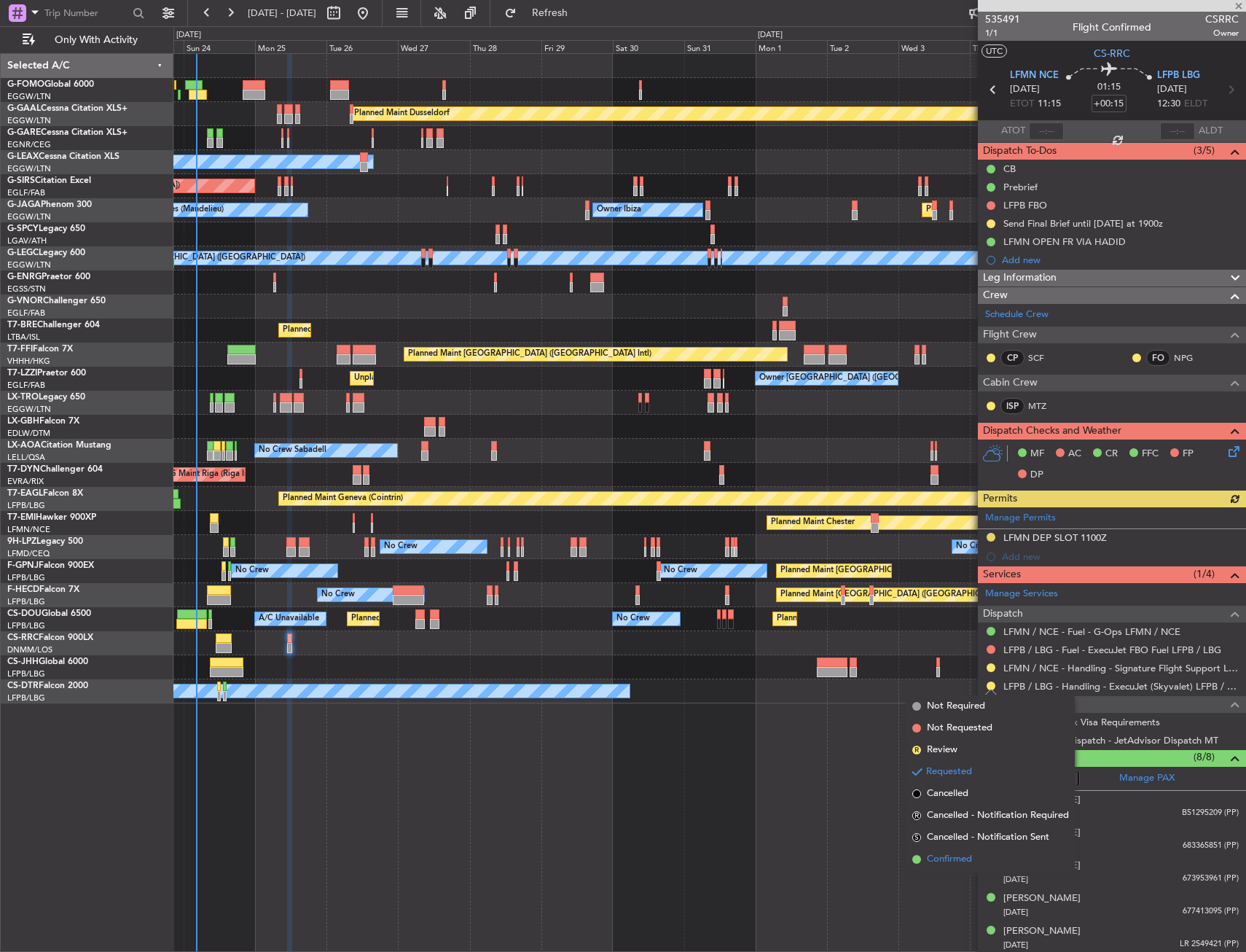
click at [931, 855] on span "Confirmed" at bounding box center [949, 860] width 45 height 15
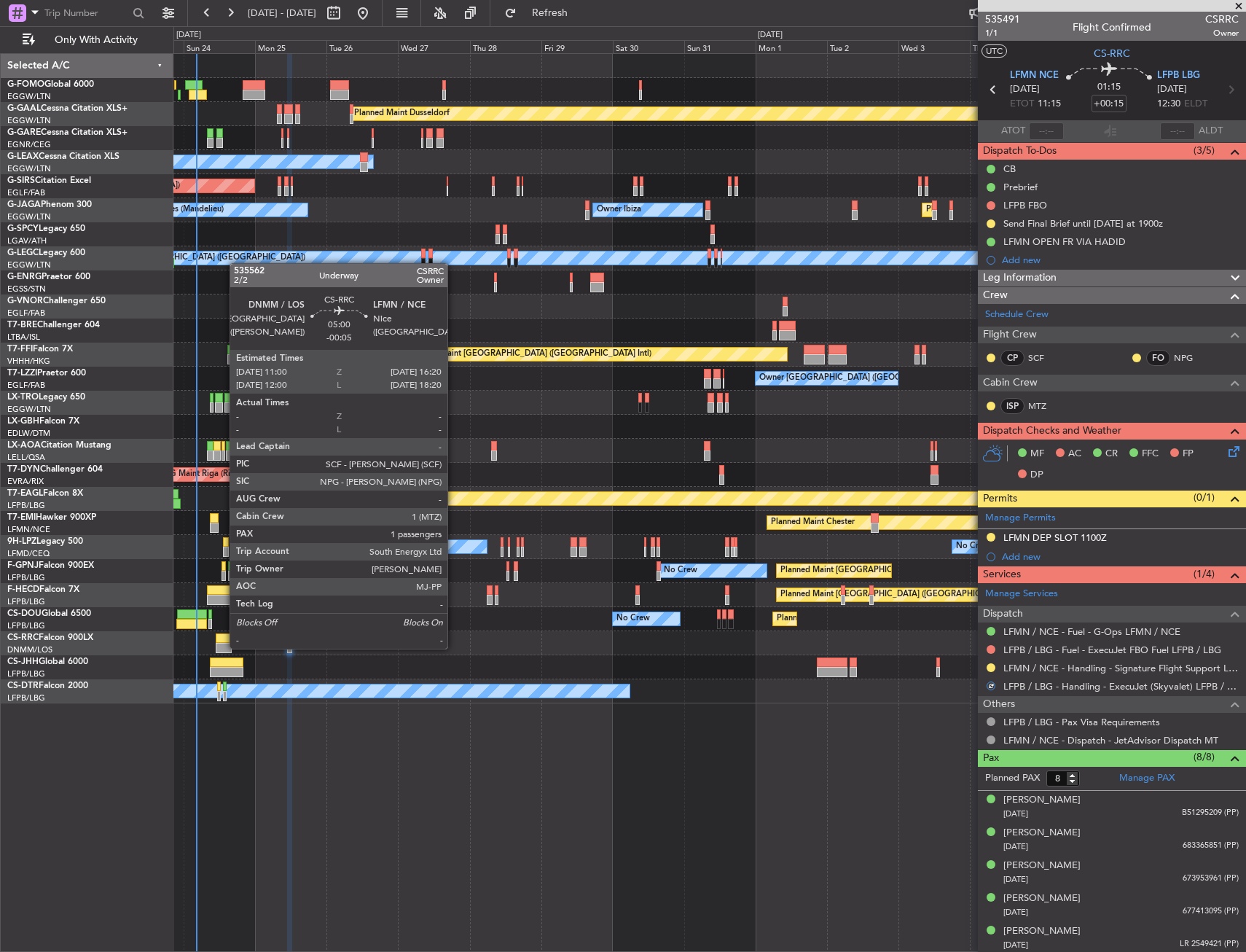
click at [222, 645] on div at bounding box center [223, 648] width 16 height 10
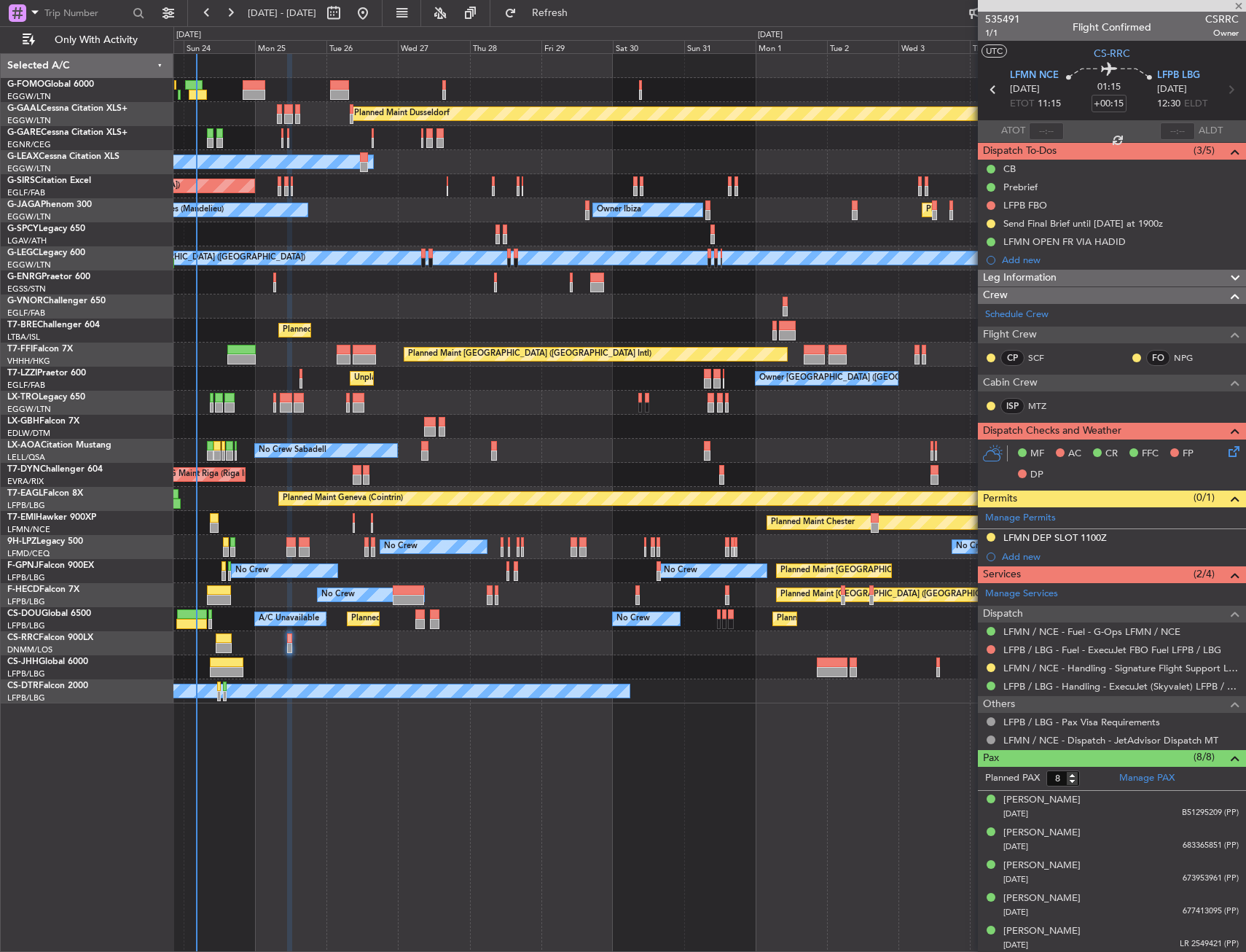
type input "-00:05"
type input "1"
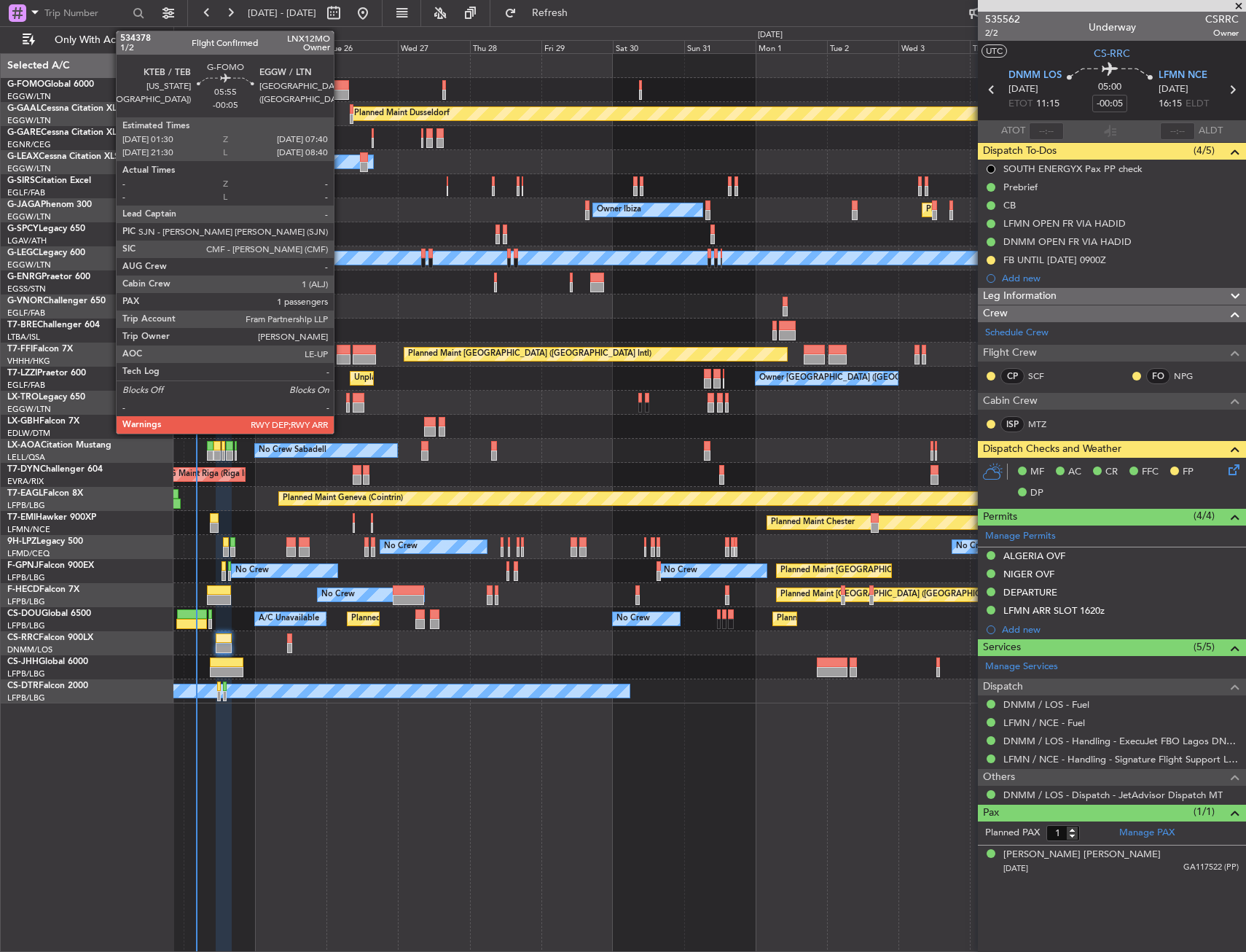
click at [341, 86] on div at bounding box center [340, 85] width 19 height 10
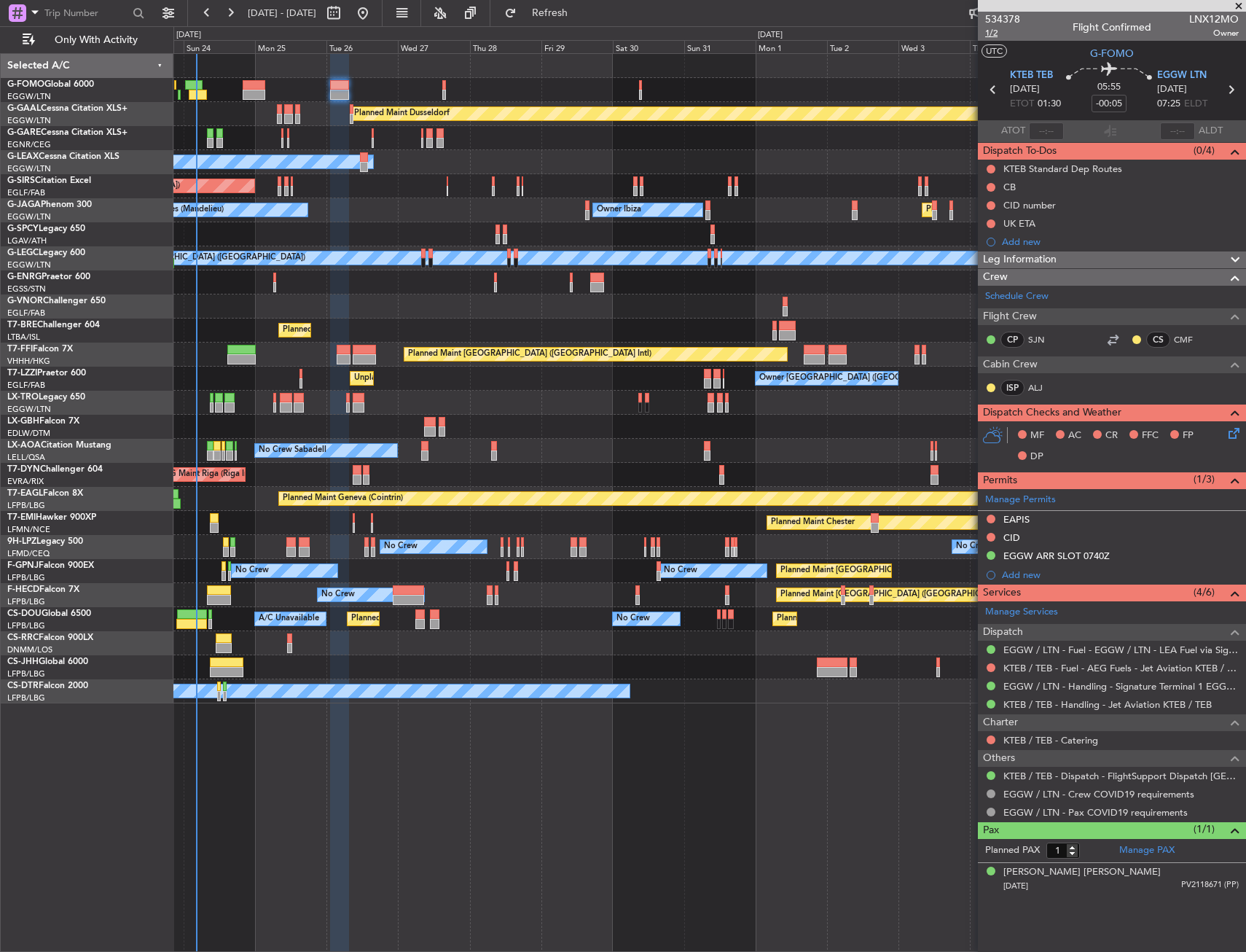
click at [990, 35] on span "1/2" at bounding box center [1002, 33] width 35 height 12
click at [1131, 168] on mat-tooltip-component "Incomplete" at bounding box center [1112, 177] width 67 height 38
click at [1158, 170] on div "KTEB Standard Dep Routes" at bounding box center [1112, 169] width 268 height 19
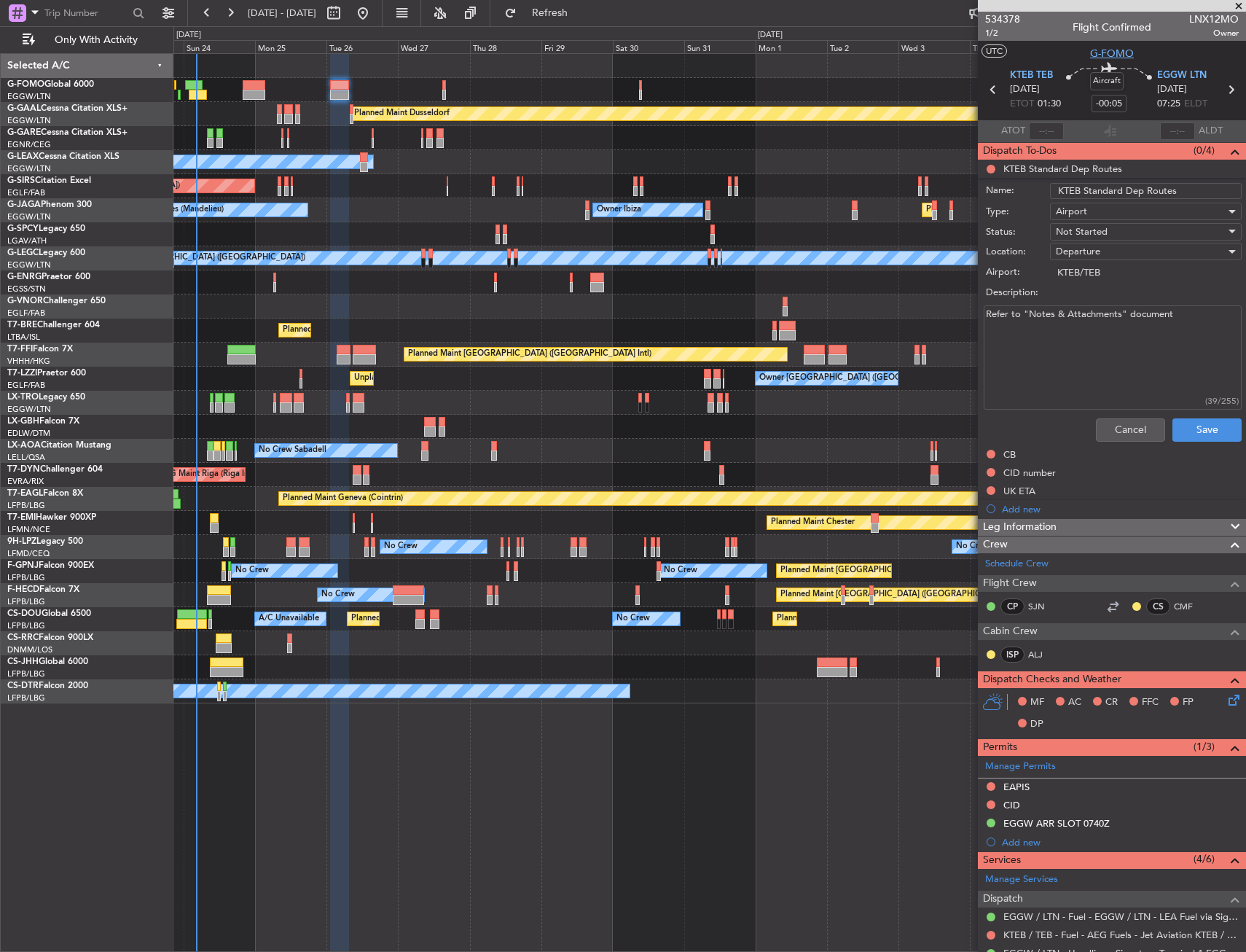
click at [1090, 52] on span "G-FOMO" at bounding box center [1112, 53] width 44 height 15
click at [1039, 75] on span "KTEB TEB" at bounding box center [1031, 76] width 43 height 15
click at [1112, 419] on button "Cancel" at bounding box center [1130, 429] width 69 height 23
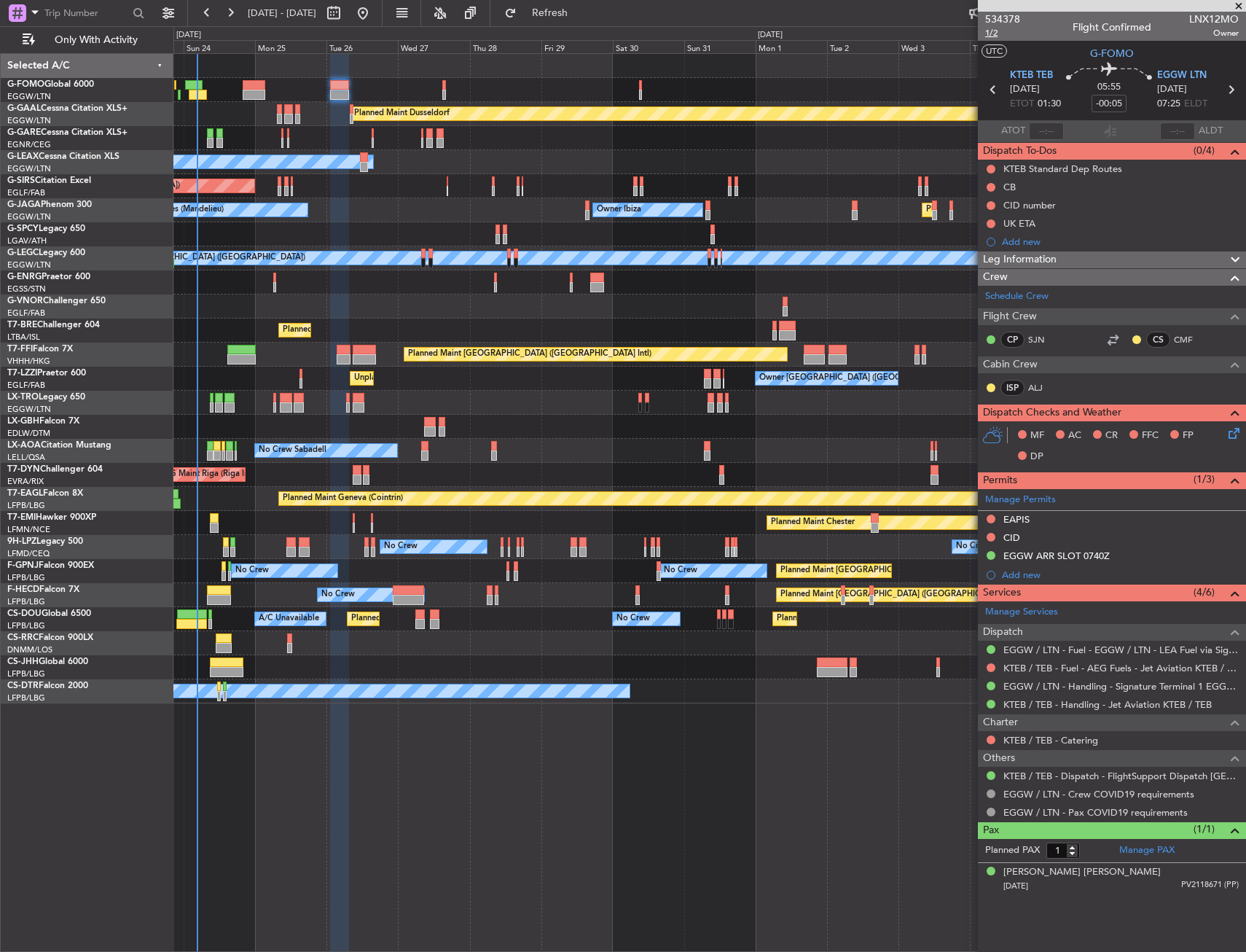
click at [998, 36] on span "1/2" at bounding box center [1002, 33] width 35 height 12
click at [989, 189] on button at bounding box center [990, 187] width 8 height 8
click at [981, 255] on span "Completed" at bounding box center [998, 252] width 49 height 15
click at [1230, 427] on icon at bounding box center [1231, 430] width 11 height 11
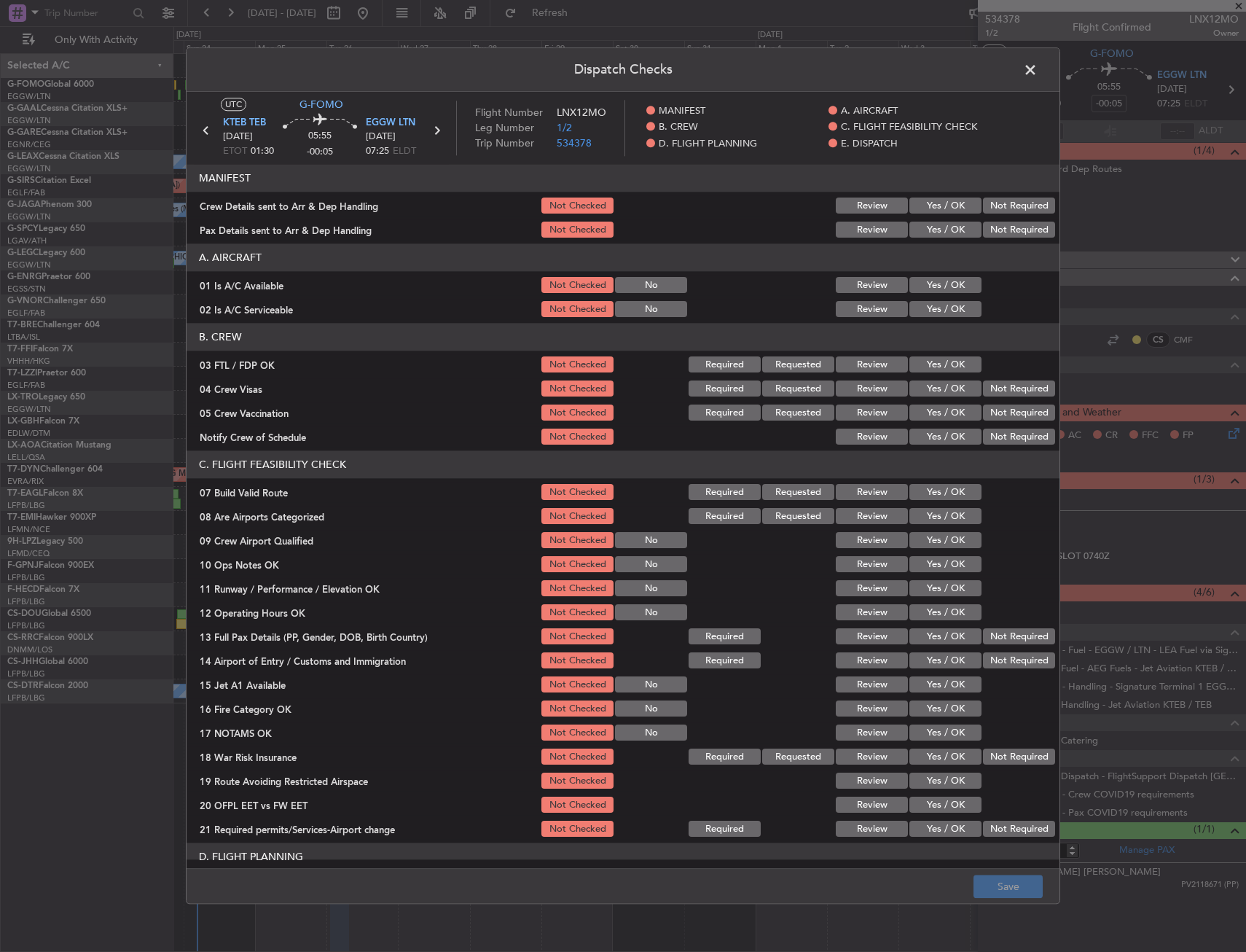
scroll to position [73, 0]
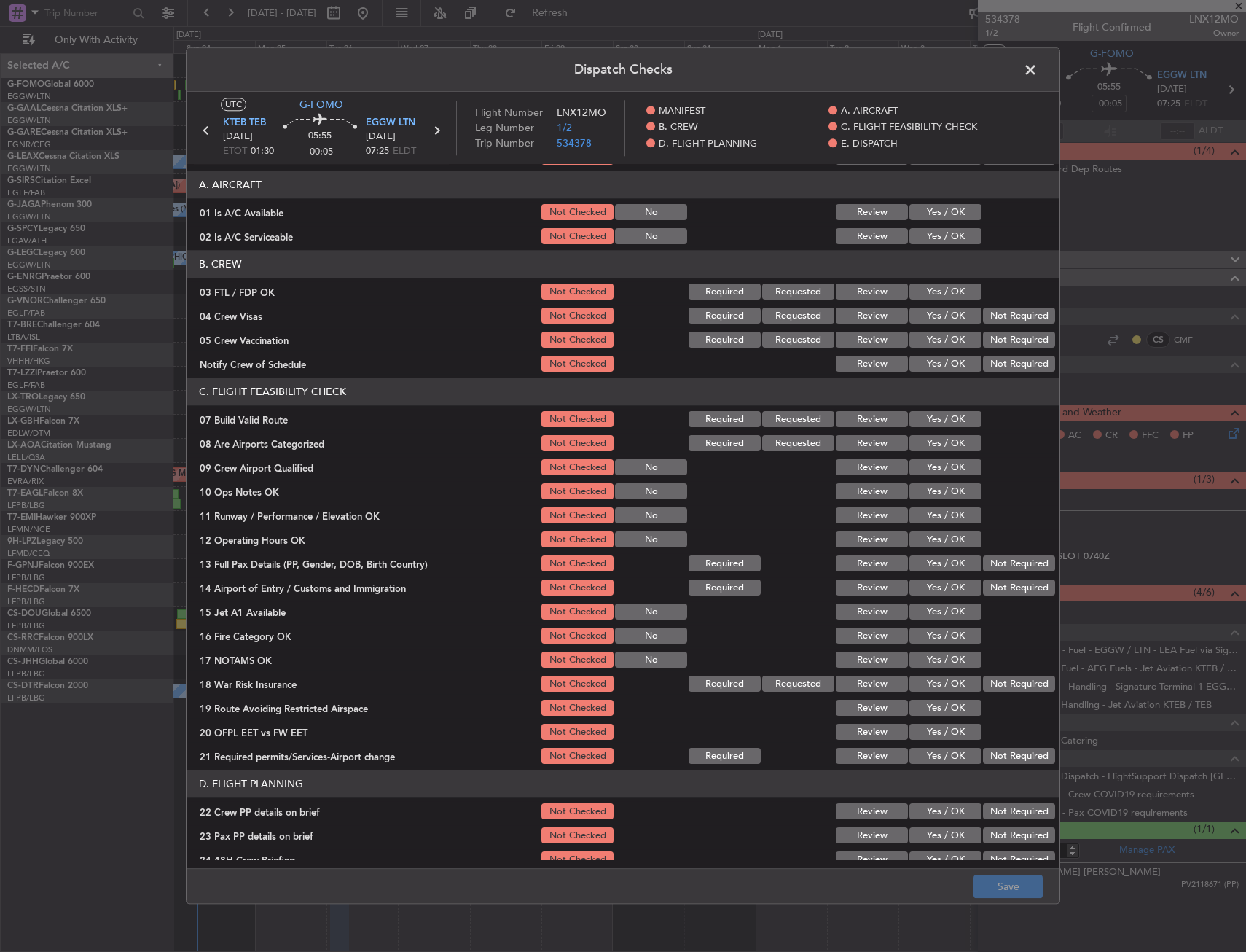
click at [939, 418] on button "Yes / OK" at bounding box center [945, 419] width 72 height 16
click at [936, 487] on button "Yes / OK" at bounding box center [945, 491] width 72 height 16
click at [936, 504] on section "C. FLIGHT FEASIBILITY CHECK 07 Build Valid Route Not Checked Required Requested…" at bounding box center [623, 572] width 873 height 388
click at [938, 518] on button "Yes / OK" at bounding box center [945, 515] width 72 height 16
click at [936, 539] on button "Yes / OK" at bounding box center [945, 539] width 72 height 16
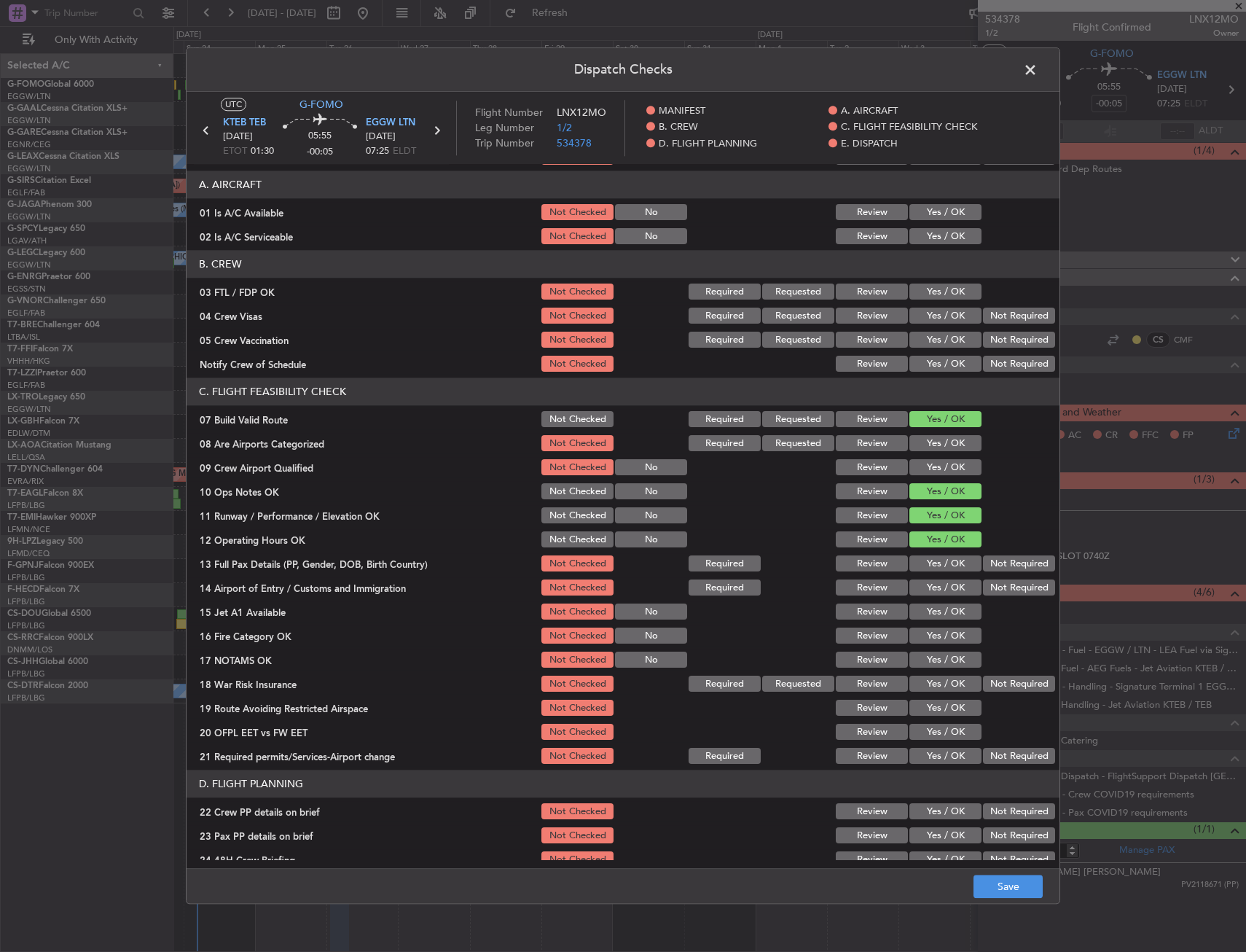
click at [935, 564] on button "Yes / OK" at bounding box center [945, 564] width 72 height 16
click at [932, 580] on button "Yes / OK" at bounding box center [945, 587] width 72 height 16
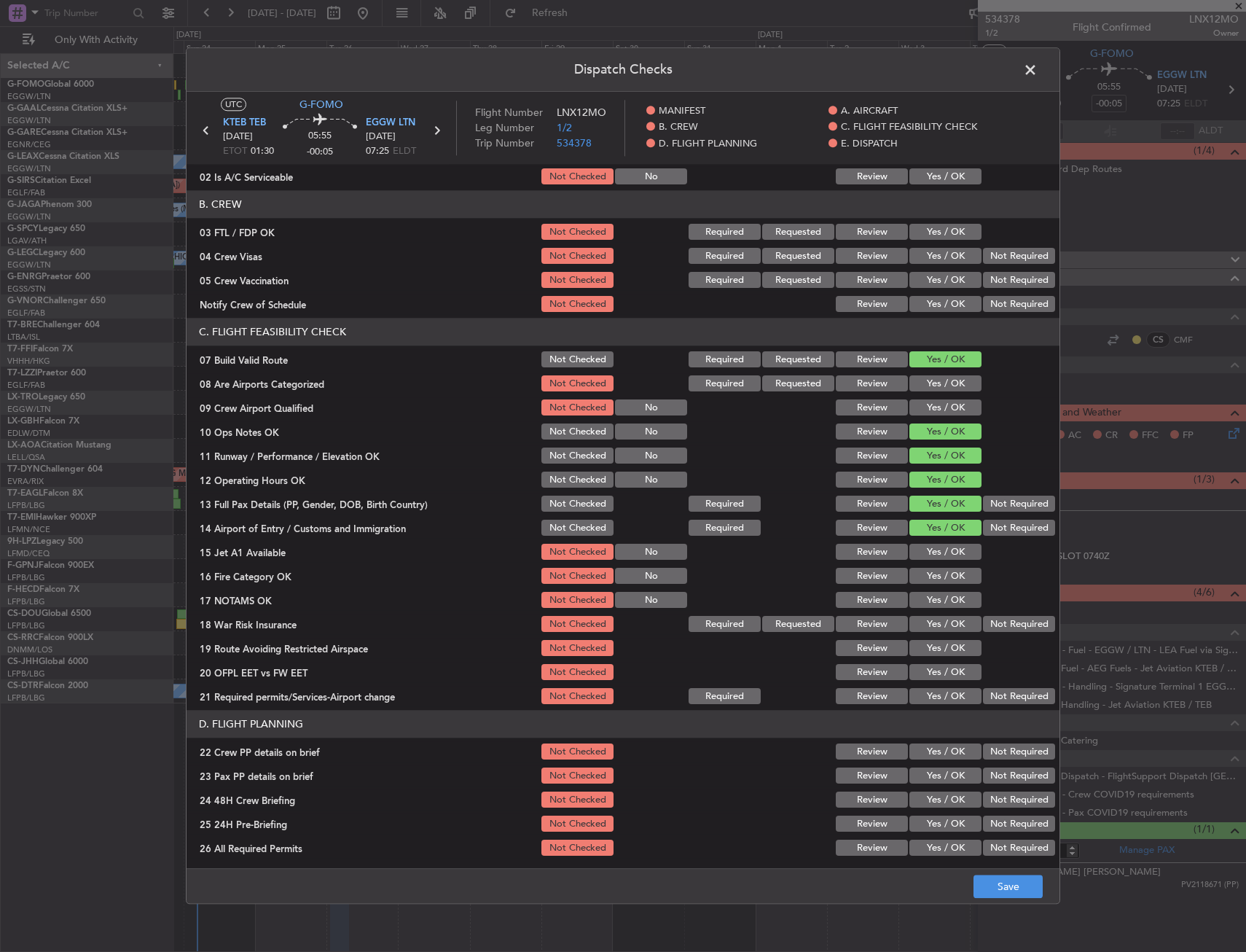
scroll to position [218, 0]
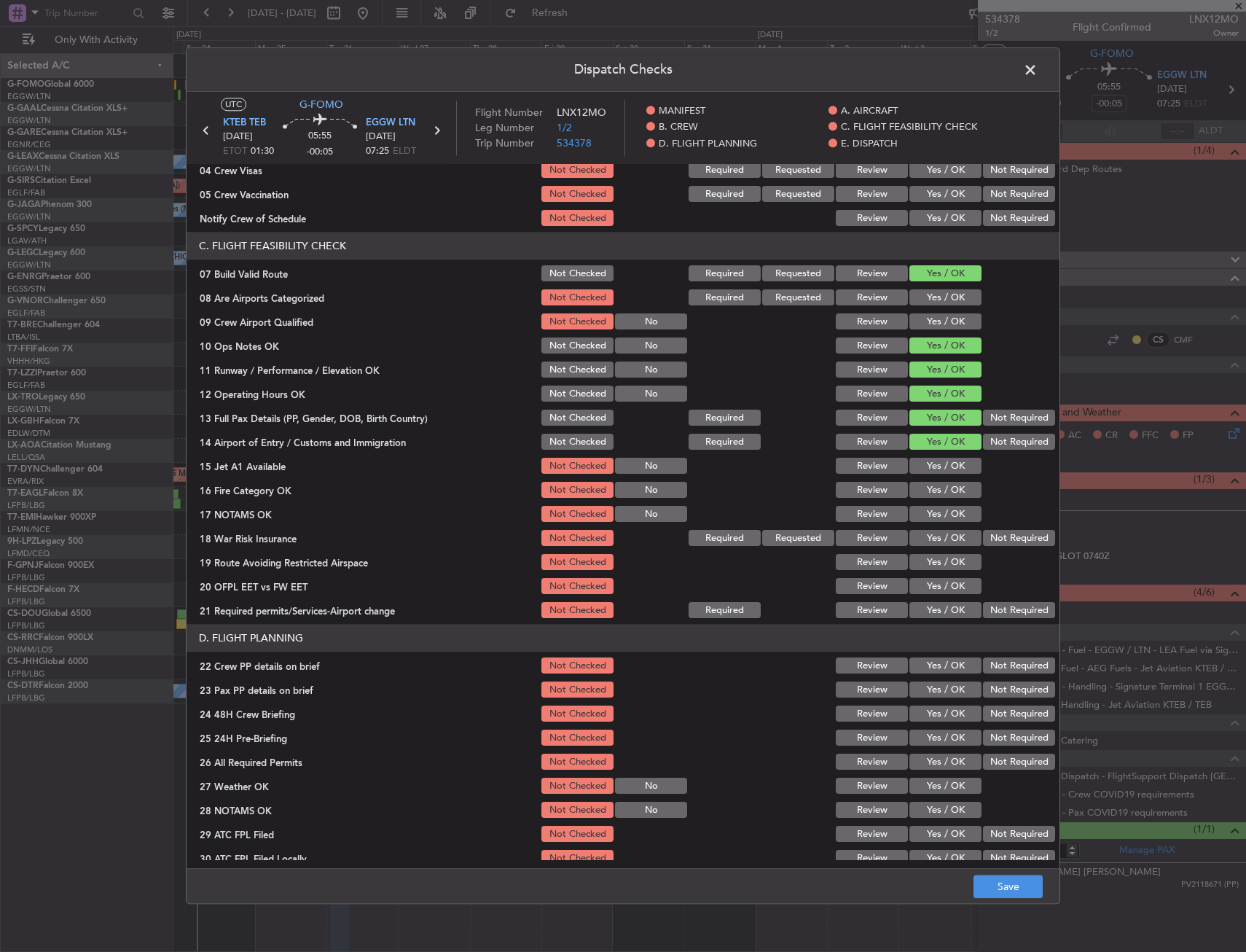
click at [935, 460] on button "Yes / OK" at bounding box center [945, 466] width 72 height 16
click at [935, 474] on div "Yes / OK" at bounding box center [944, 467] width 74 height 21
click at [936, 487] on button "Yes / OK" at bounding box center [945, 490] width 72 height 16
click at [937, 505] on div "Yes / OK" at bounding box center [944, 514] width 74 height 21
click at [937, 514] on button "Yes / OK" at bounding box center [945, 514] width 72 height 16
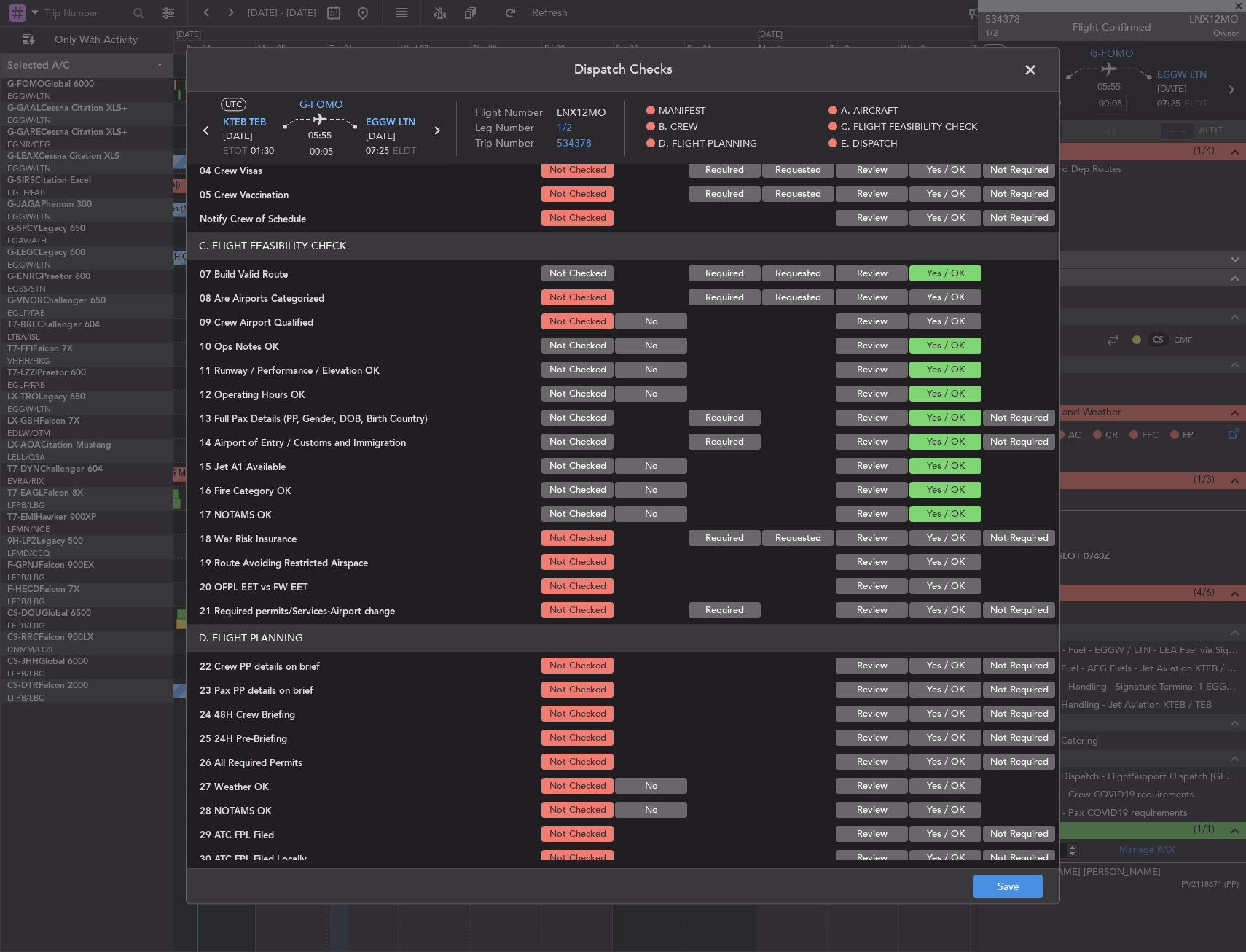
click at [936, 535] on button "Yes / OK" at bounding box center [945, 538] width 72 height 16
click at [933, 560] on button "Yes / OK" at bounding box center [945, 562] width 72 height 16
click at [933, 580] on button "Yes / OK" at bounding box center [945, 586] width 72 height 16
click at [932, 605] on button "Yes / OK" at bounding box center [945, 610] width 72 height 16
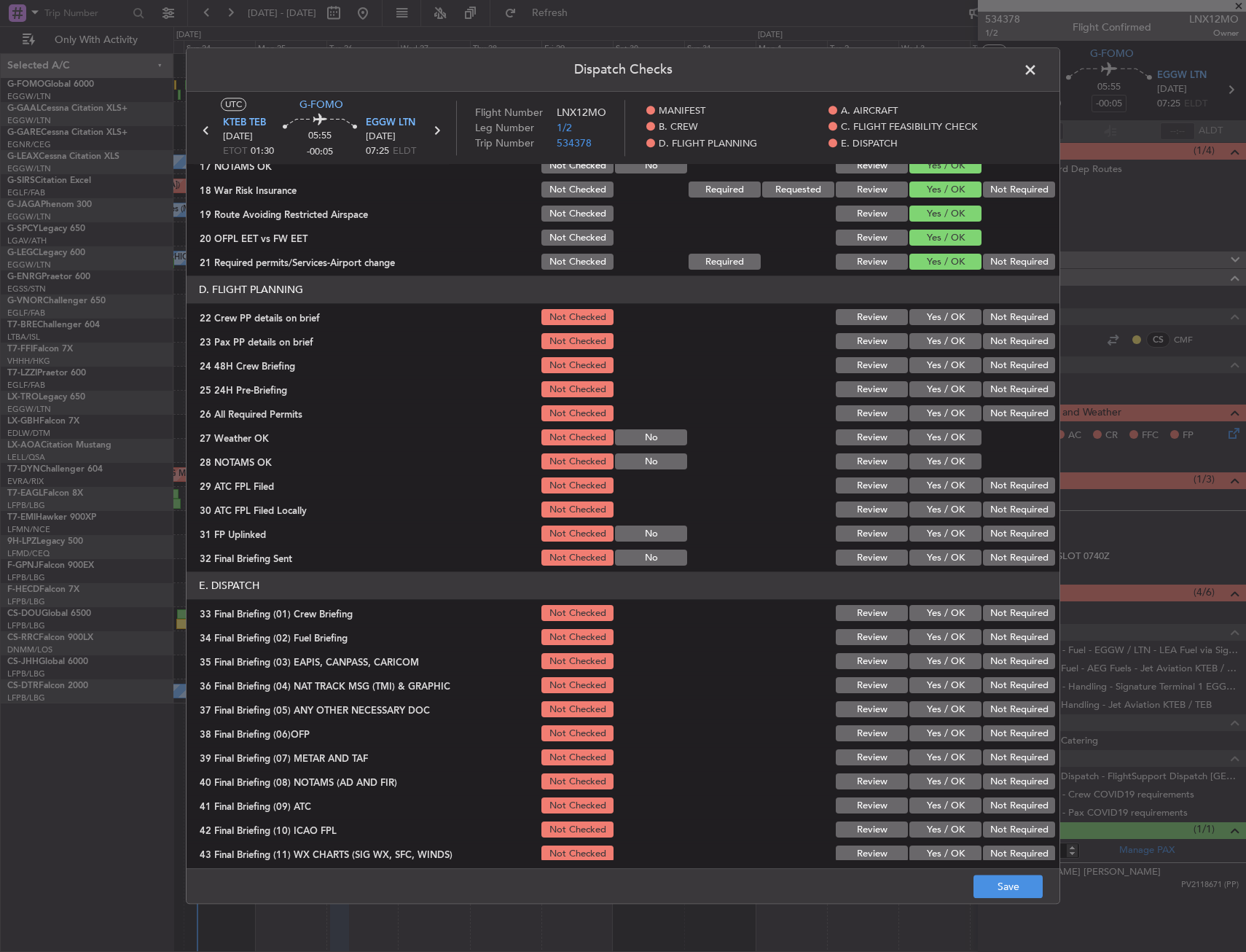
scroll to position [583, 0]
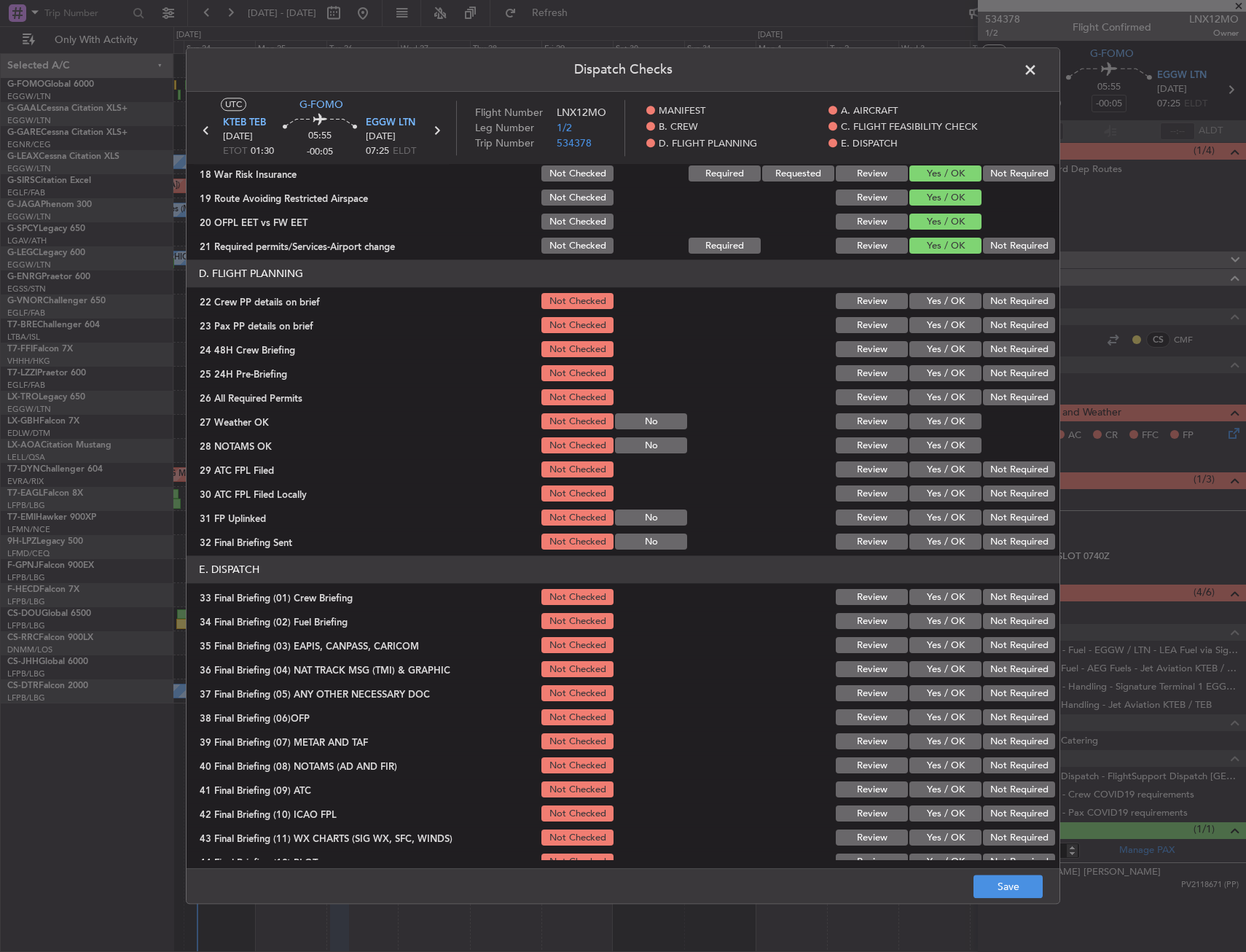
click at [932, 301] on button "Yes / OK" at bounding box center [945, 301] width 72 height 16
click at [937, 324] on button "Yes / OK" at bounding box center [945, 325] width 72 height 16
click at [939, 353] on button "Yes / OK" at bounding box center [945, 349] width 72 height 16
click at [988, 882] on button "Save" at bounding box center [1008, 887] width 69 height 23
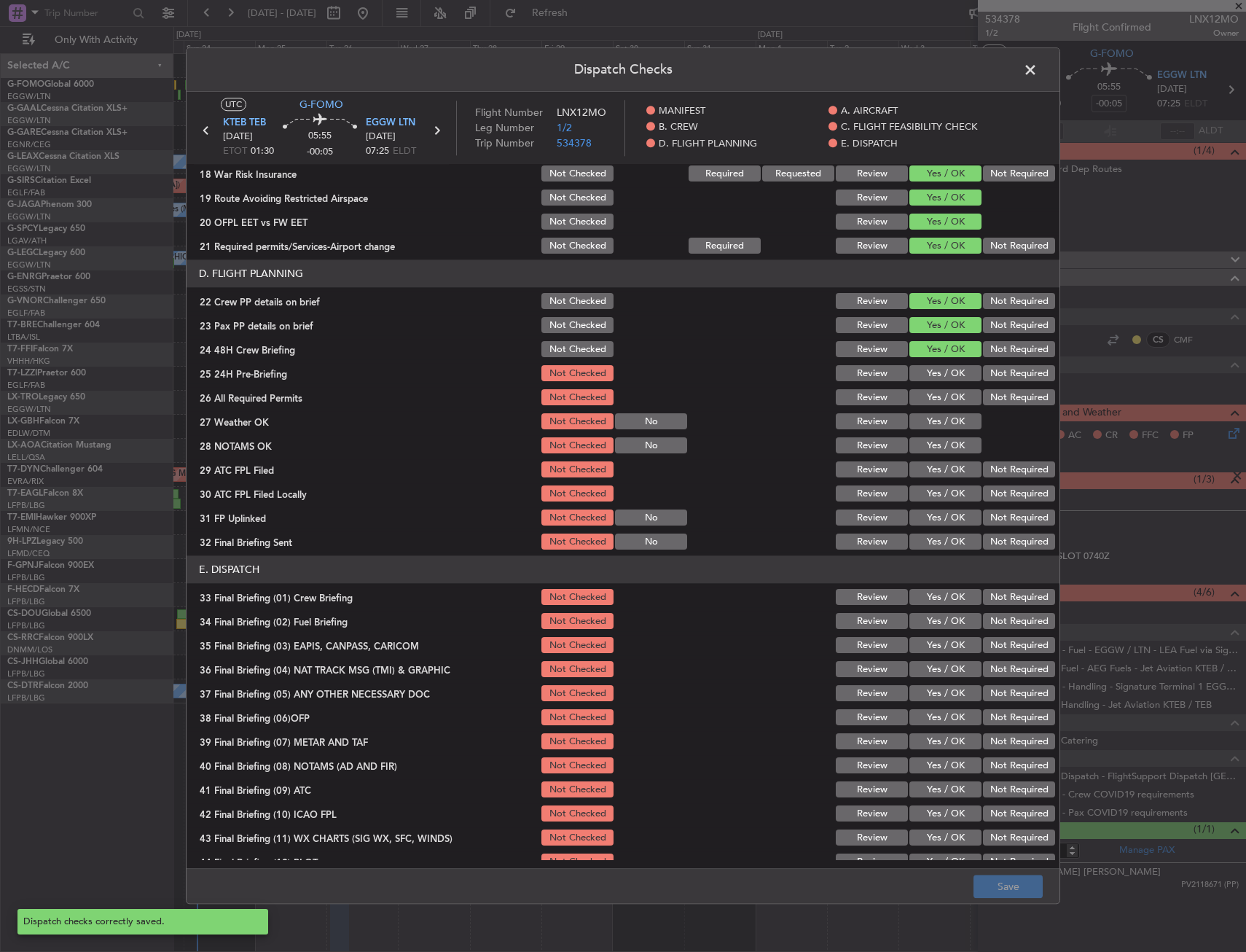
click at [1038, 75] on span at bounding box center [1038, 73] width 0 height 29
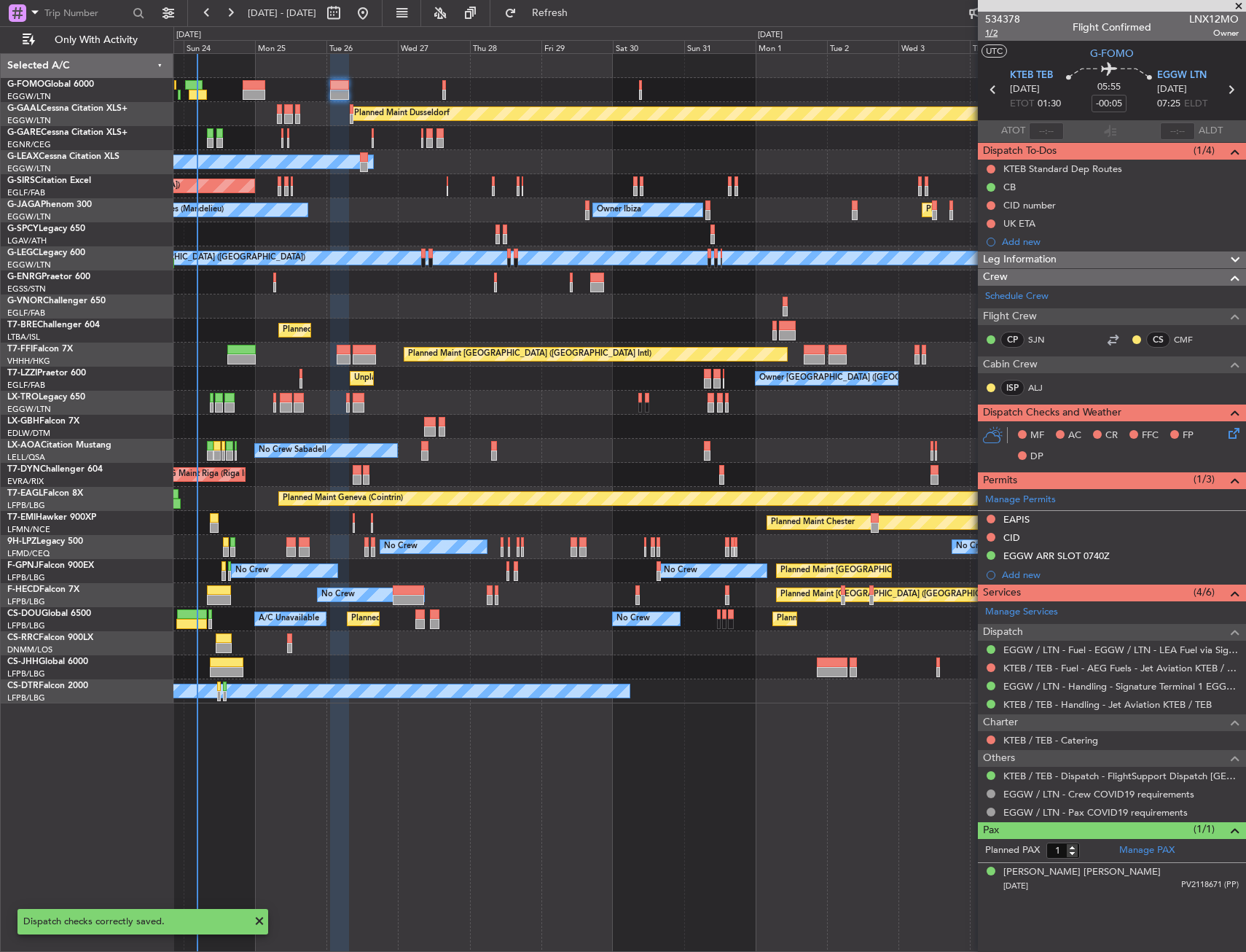
click at [1002, 32] on span "1/2" at bounding box center [1002, 33] width 35 height 12
click at [988, 37] on span "1/2" at bounding box center [1002, 33] width 35 height 12
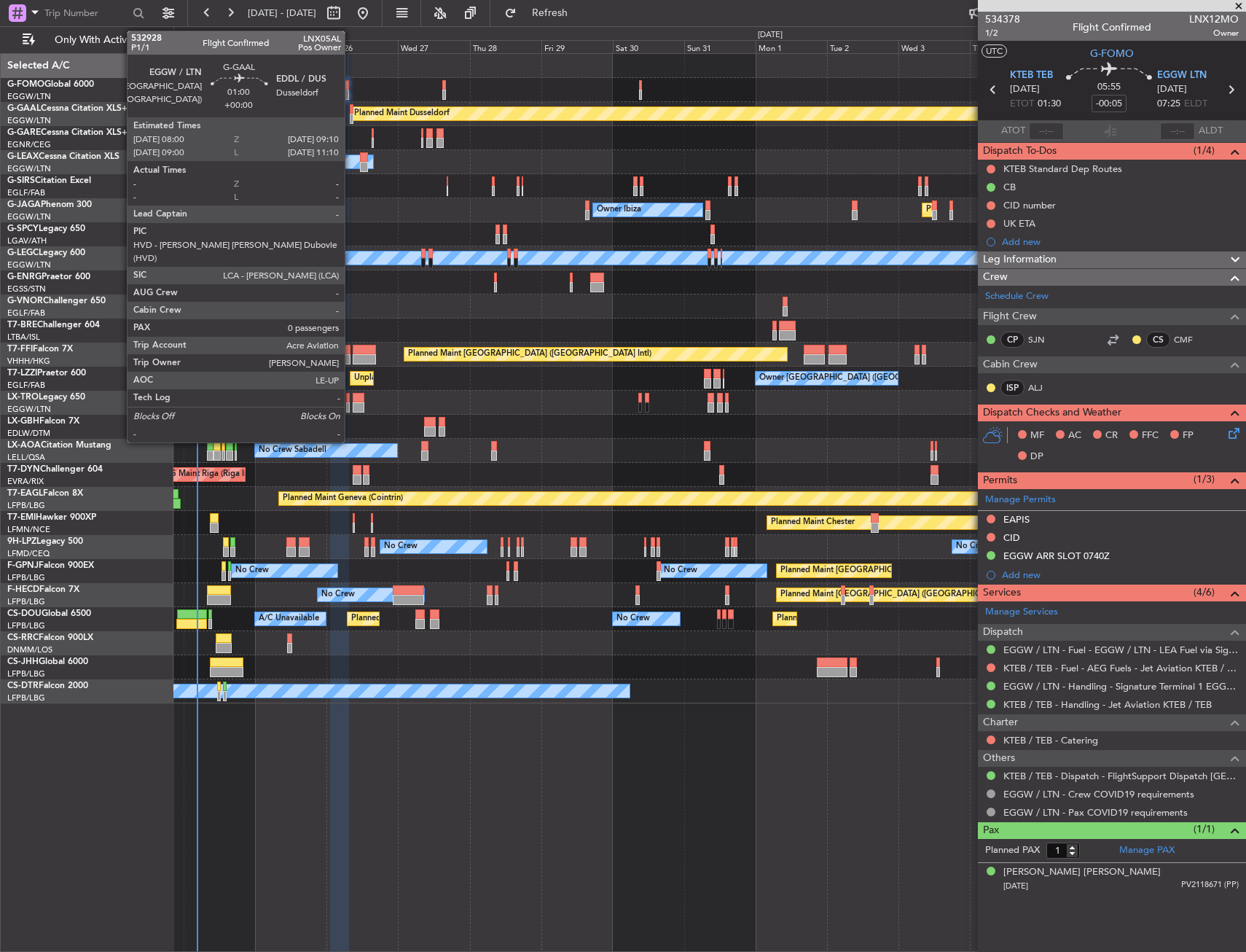
click at [351, 108] on div at bounding box center [352, 109] width 4 height 10
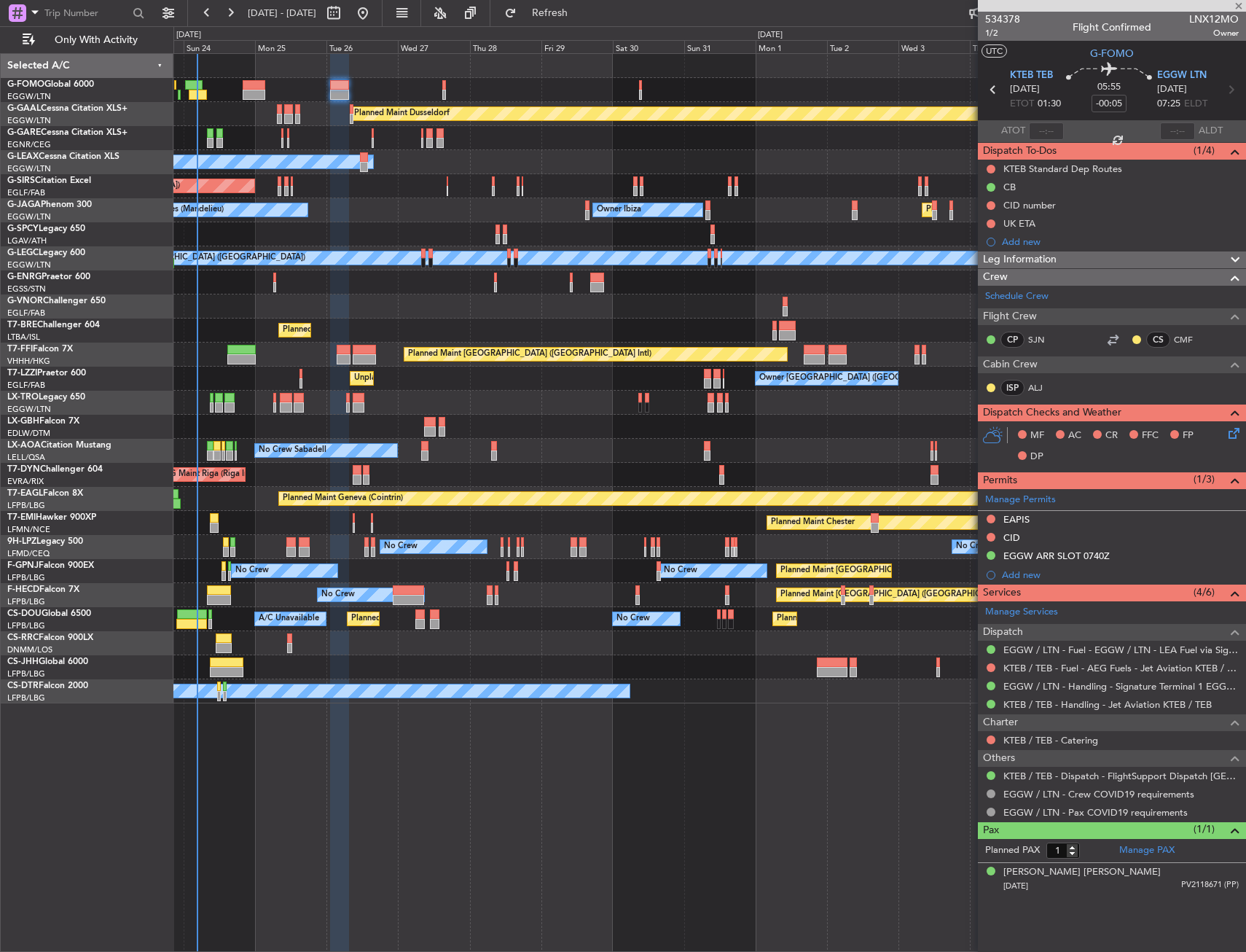
type input "0"
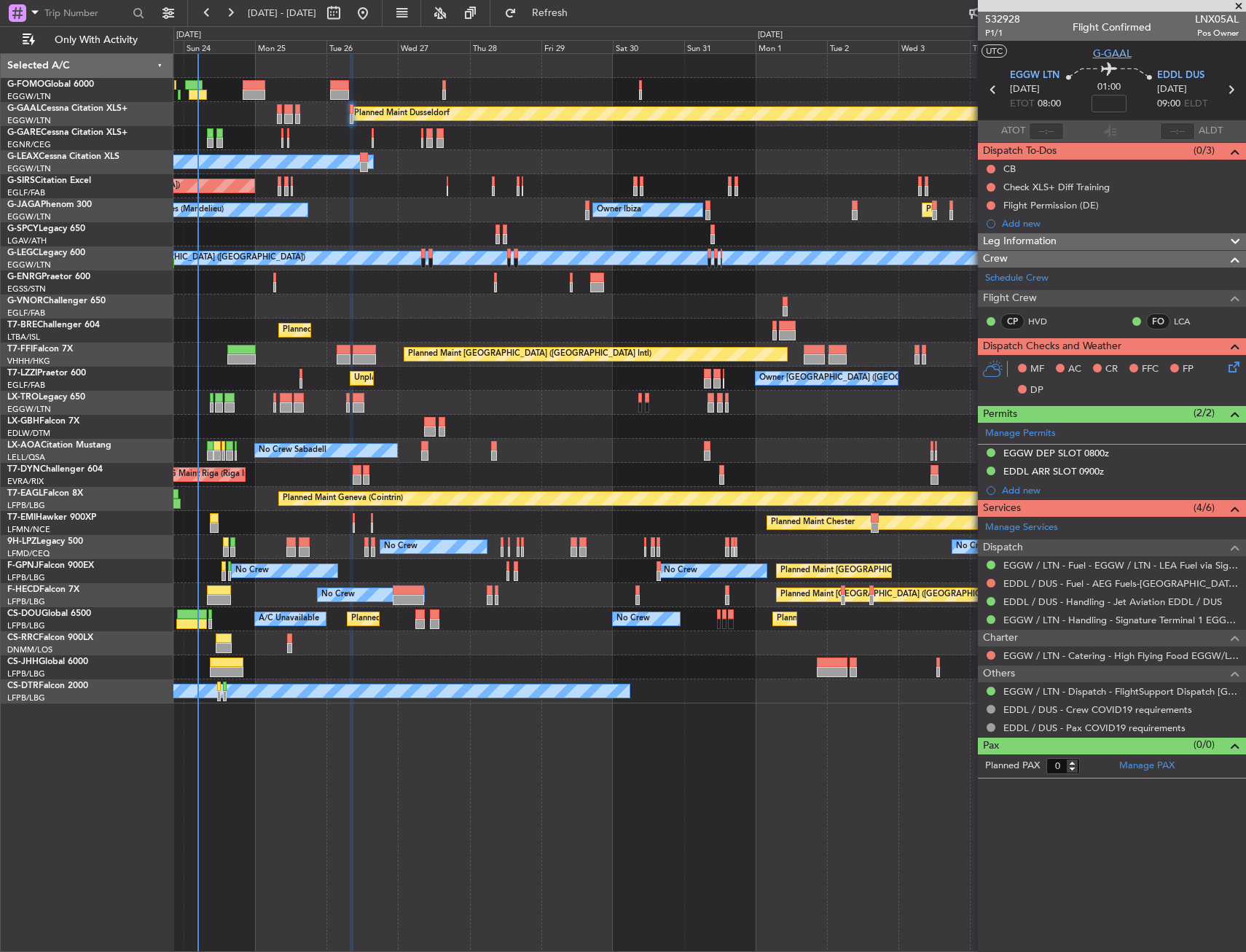
click at [1120, 52] on span "G-GAAL" at bounding box center [1112, 53] width 38 height 15
click at [987, 35] on span "P1/1" at bounding box center [1002, 33] width 35 height 12
click at [1111, 97] on mat-tooltip-component "Flight Time" at bounding box center [1109, 113] width 67 height 38
click at [1109, 105] on div "Flight Time" at bounding box center [1109, 105] width 0 height 0
click at [1101, 104] on input at bounding box center [1109, 103] width 35 height 18
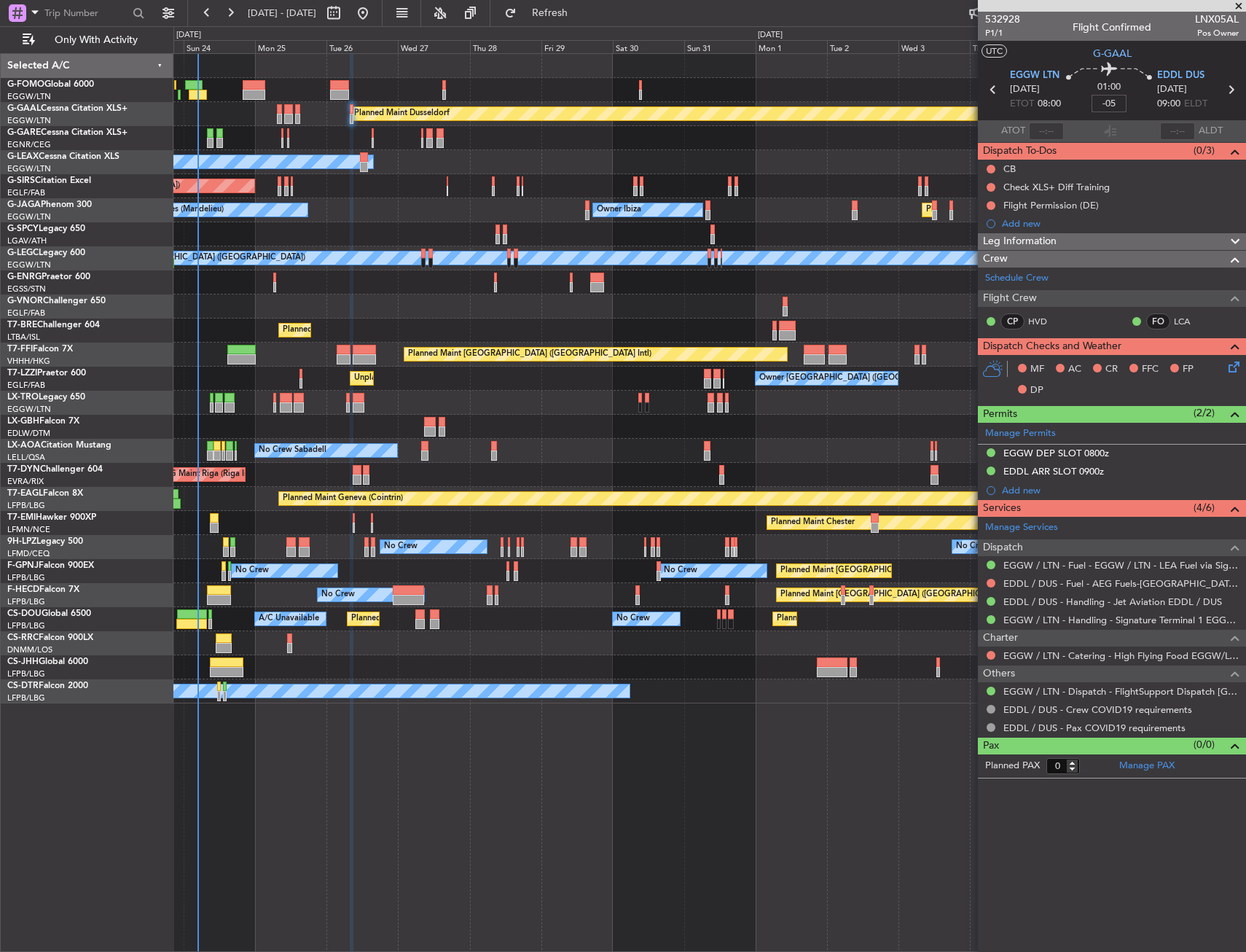
click at [1071, 55] on section "UTC G-GAAL" at bounding box center [1112, 51] width 268 height 21
type input "-00:05"
click at [992, 171] on button at bounding box center [990, 168] width 8 height 8
click at [966, 233] on span at bounding box center [962, 232] width 8 height 8
click at [1227, 369] on icon at bounding box center [1231, 364] width 11 height 11
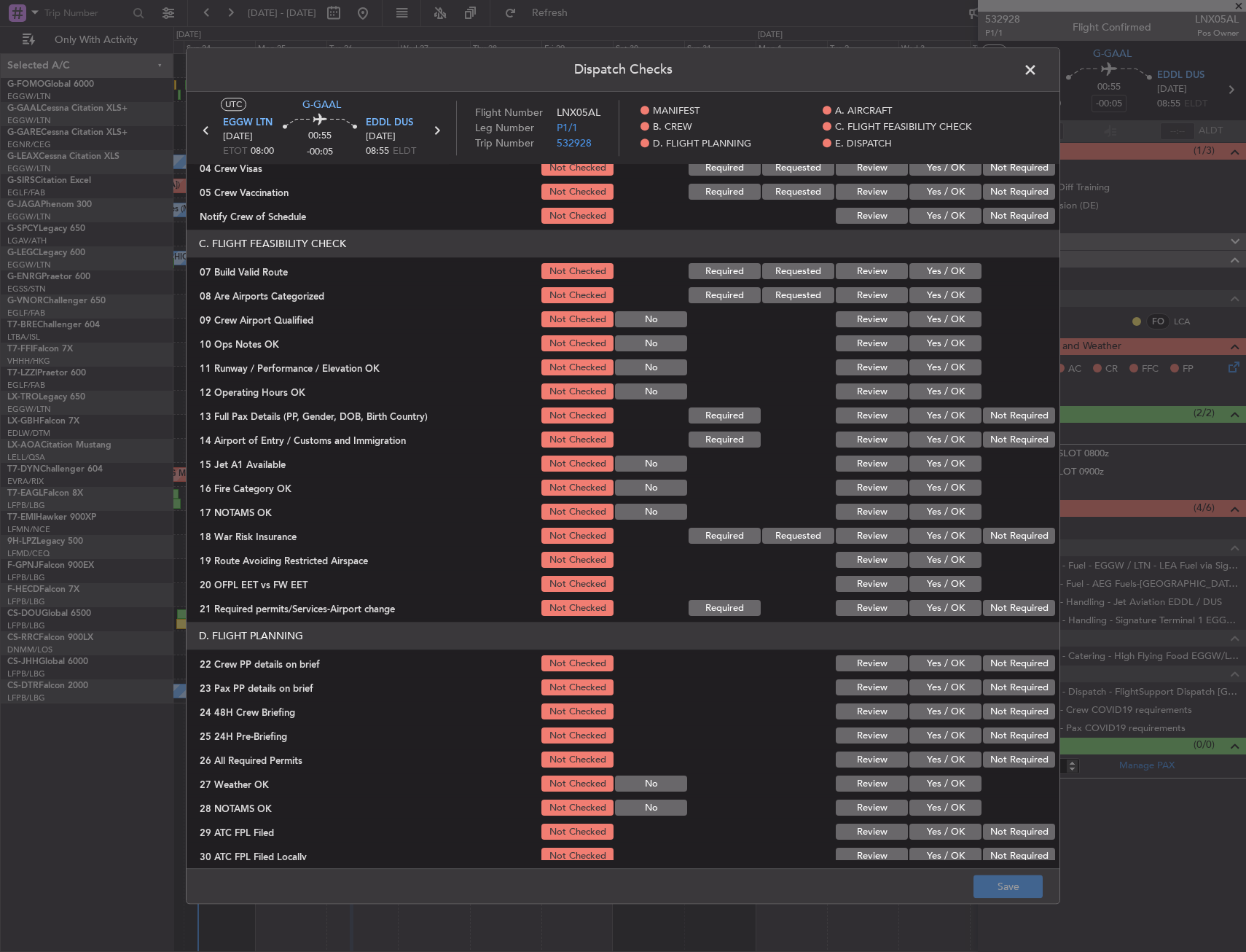
scroll to position [291, 0]
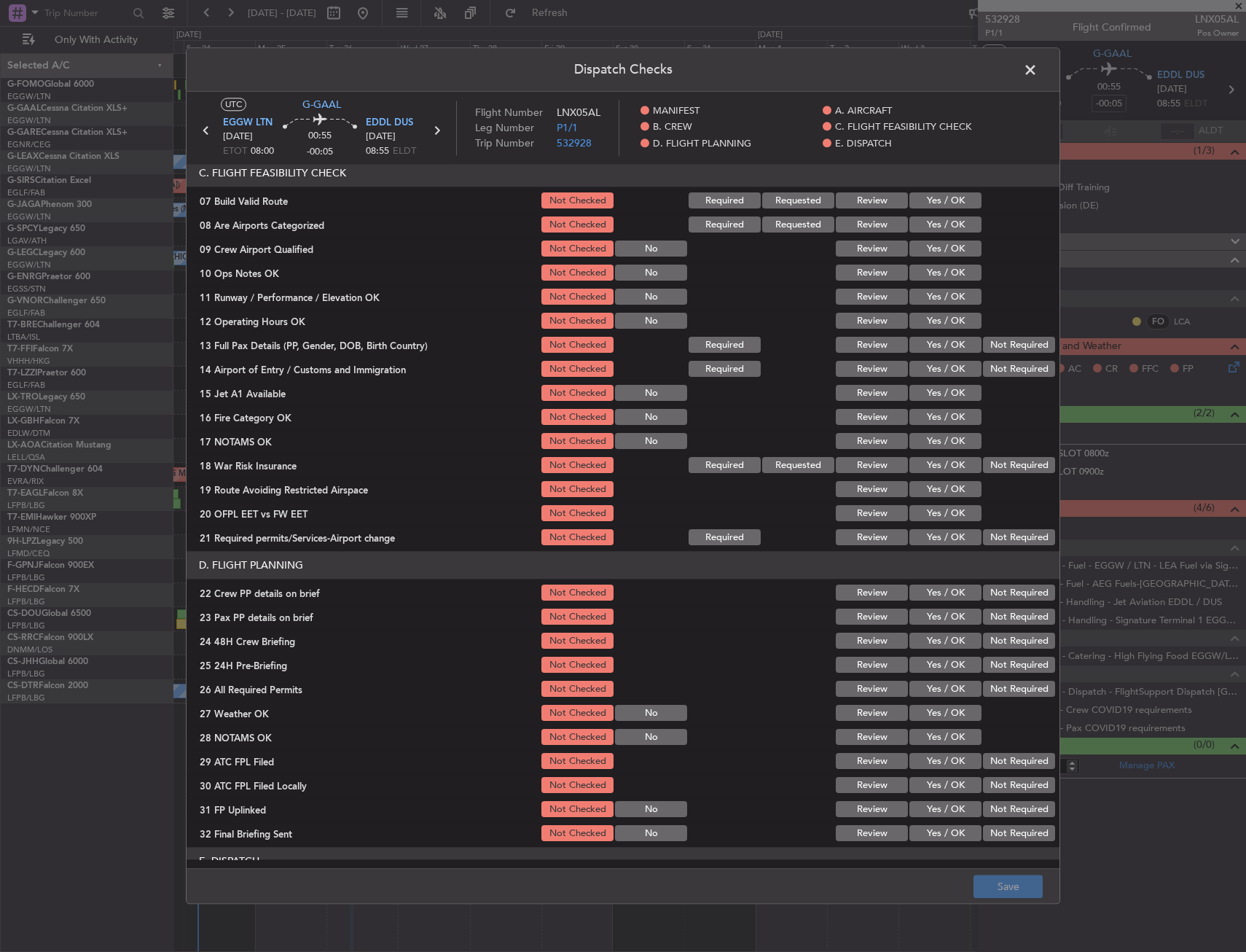
click at [909, 207] on button "Yes / OK" at bounding box center [945, 201] width 72 height 16
click at [910, 271] on button "Yes / OK" at bounding box center [945, 273] width 72 height 16
click at [916, 303] on button "Yes / OK" at bounding box center [945, 297] width 72 height 16
click at [917, 317] on button "Yes / OK" at bounding box center [945, 321] width 72 height 16
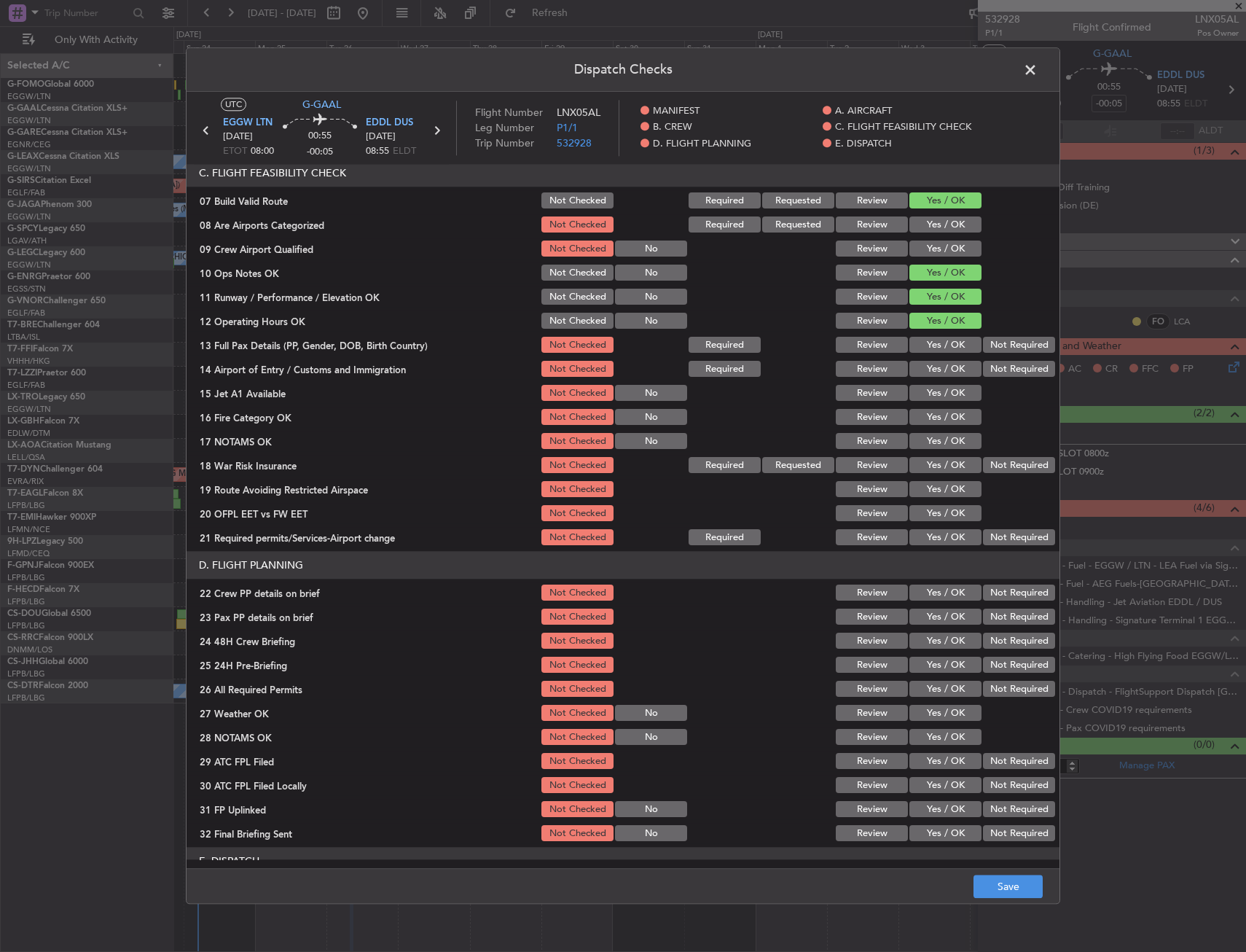
click at [921, 341] on button "Yes / OK" at bounding box center [945, 344] width 72 height 16
click at [921, 371] on button "Yes / OK" at bounding box center [945, 369] width 72 height 16
click at [927, 390] on button "Yes / OK" at bounding box center [945, 393] width 72 height 16
click at [928, 421] on button "Yes / OK" at bounding box center [945, 417] width 72 height 16
click at [932, 434] on button "Yes / OK" at bounding box center [945, 441] width 72 height 16
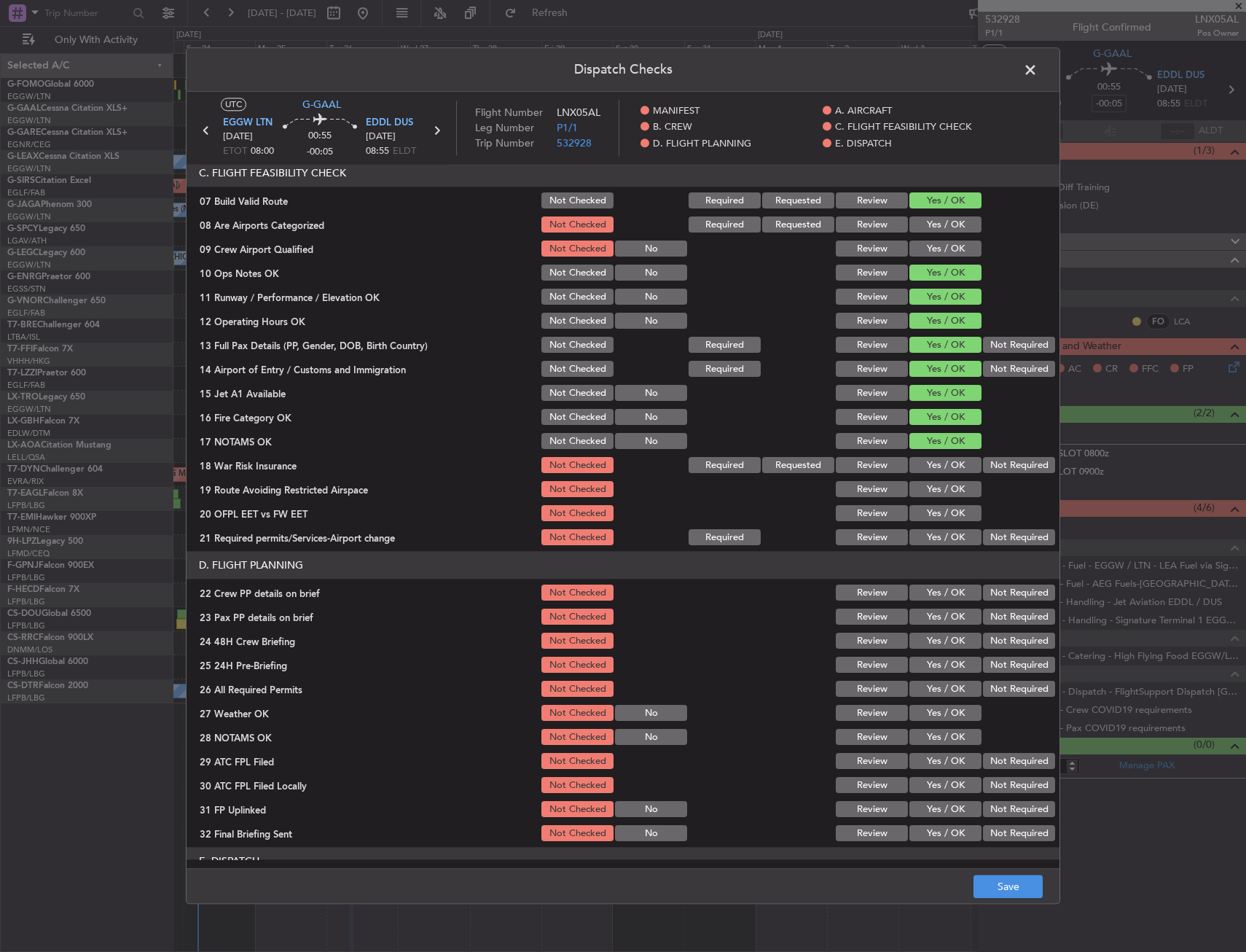
click at [932, 463] on button "Yes / OK" at bounding box center [945, 465] width 72 height 16
click at [933, 487] on button "Yes / OK" at bounding box center [945, 489] width 72 height 16
click at [933, 513] on button "Yes / OK" at bounding box center [945, 513] width 72 height 16
click at [932, 537] on button "Yes / OK" at bounding box center [945, 538] width 72 height 16
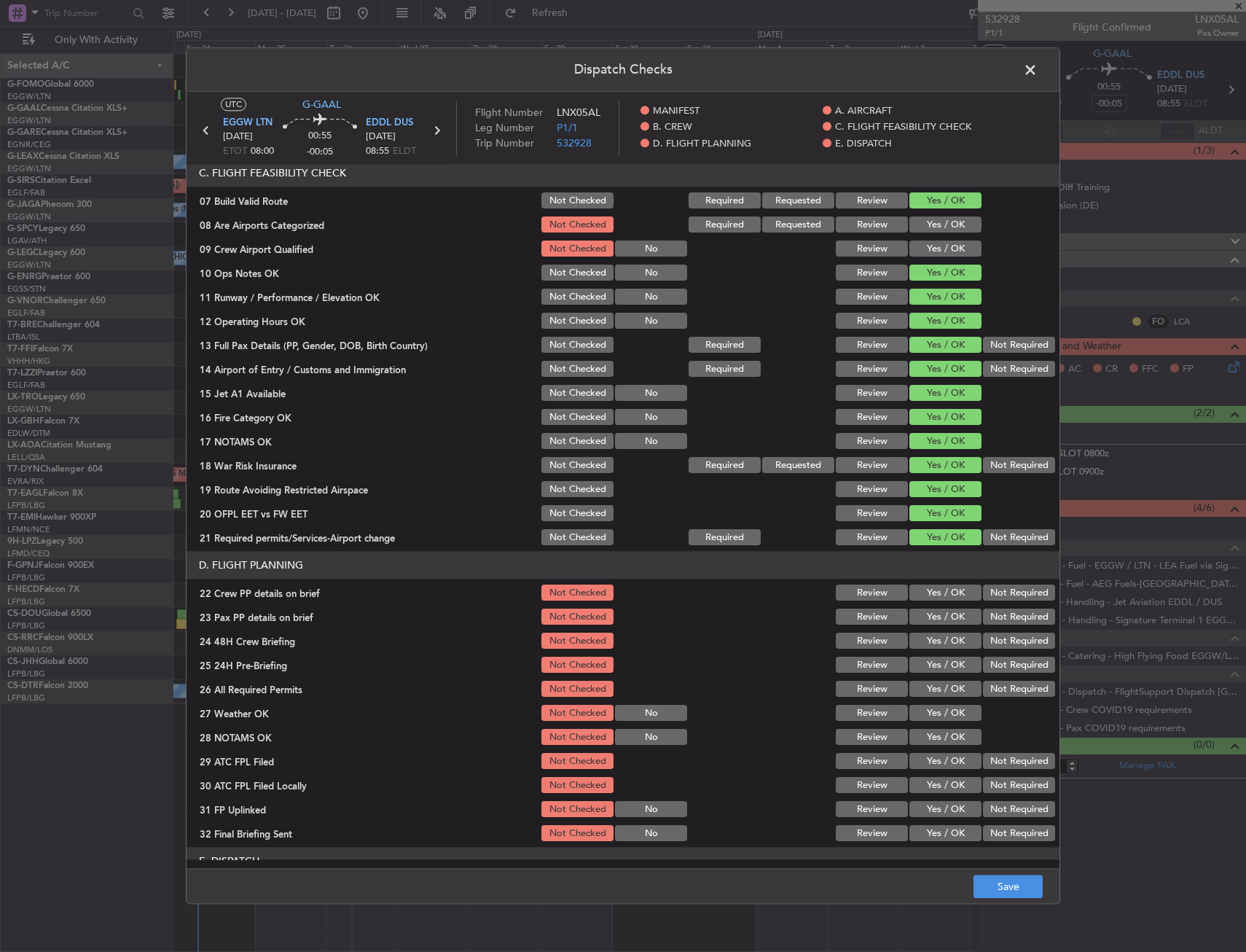
click at [952, 595] on button "Yes / OK" at bounding box center [945, 593] width 72 height 16
click at [956, 613] on button "Yes / OK" at bounding box center [945, 617] width 72 height 16
click at [948, 647] on button "Yes / OK" at bounding box center [945, 640] width 72 height 16
click at [1005, 879] on button "Save" at bounding box center [1008, 887] width 69 height 23
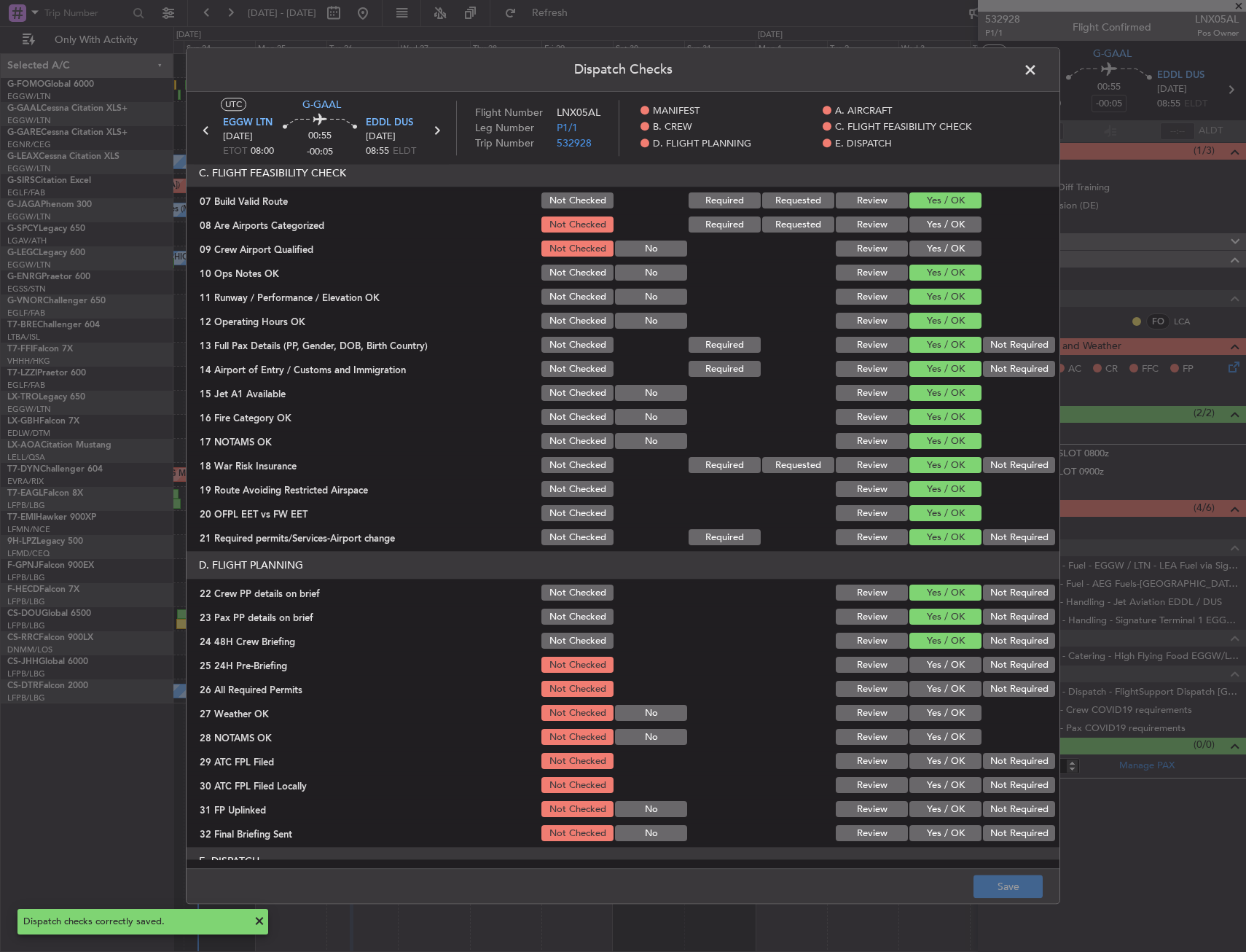
click at [1038, 77] on span at bounding box center [1038, 73] width 0 height 29
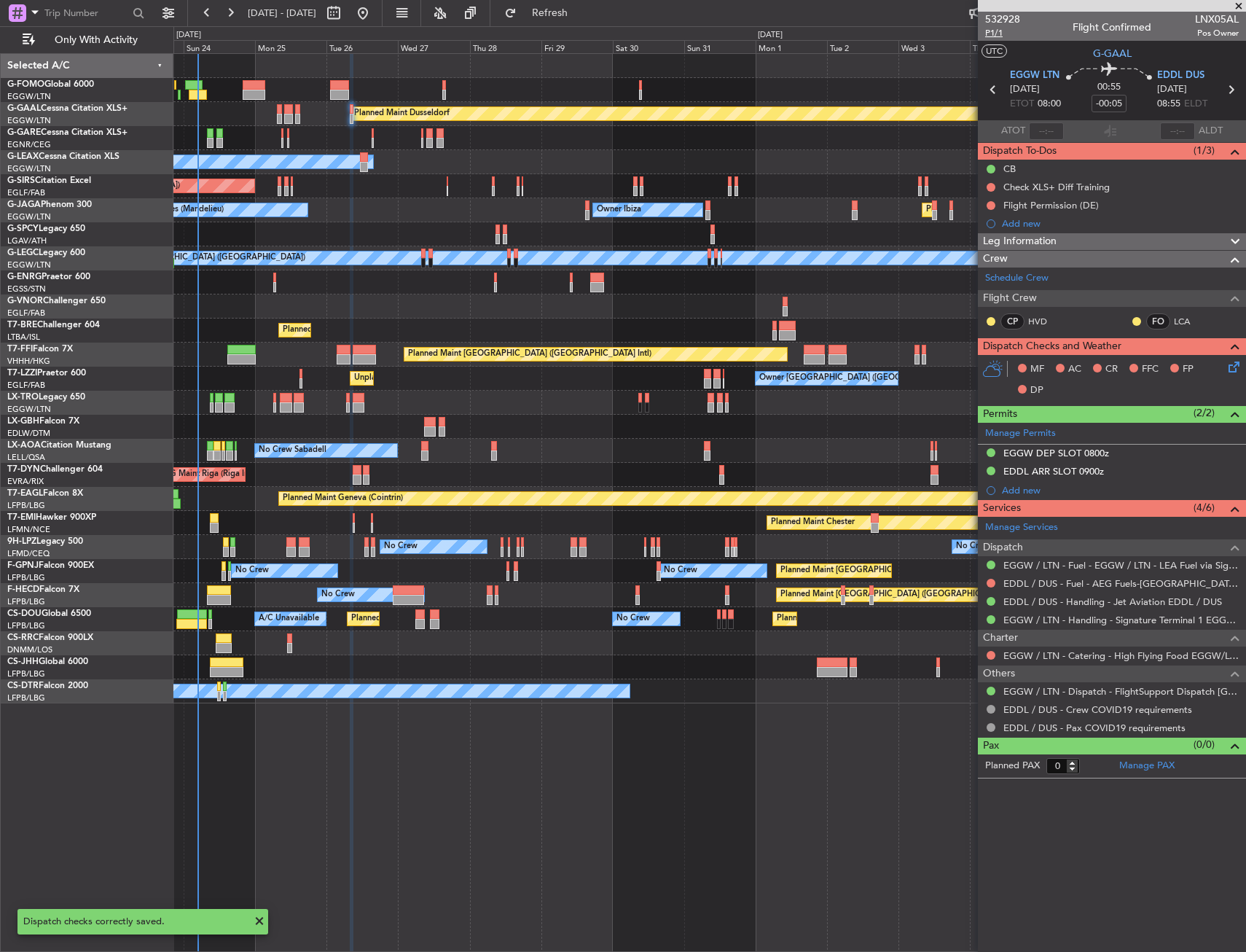
click at [999, 38] on span "P1/1" at bounding box center [1002, 33] width 35 height 12
